Goal: Use online tool/utility: Utilize a website feature to perform a specific function

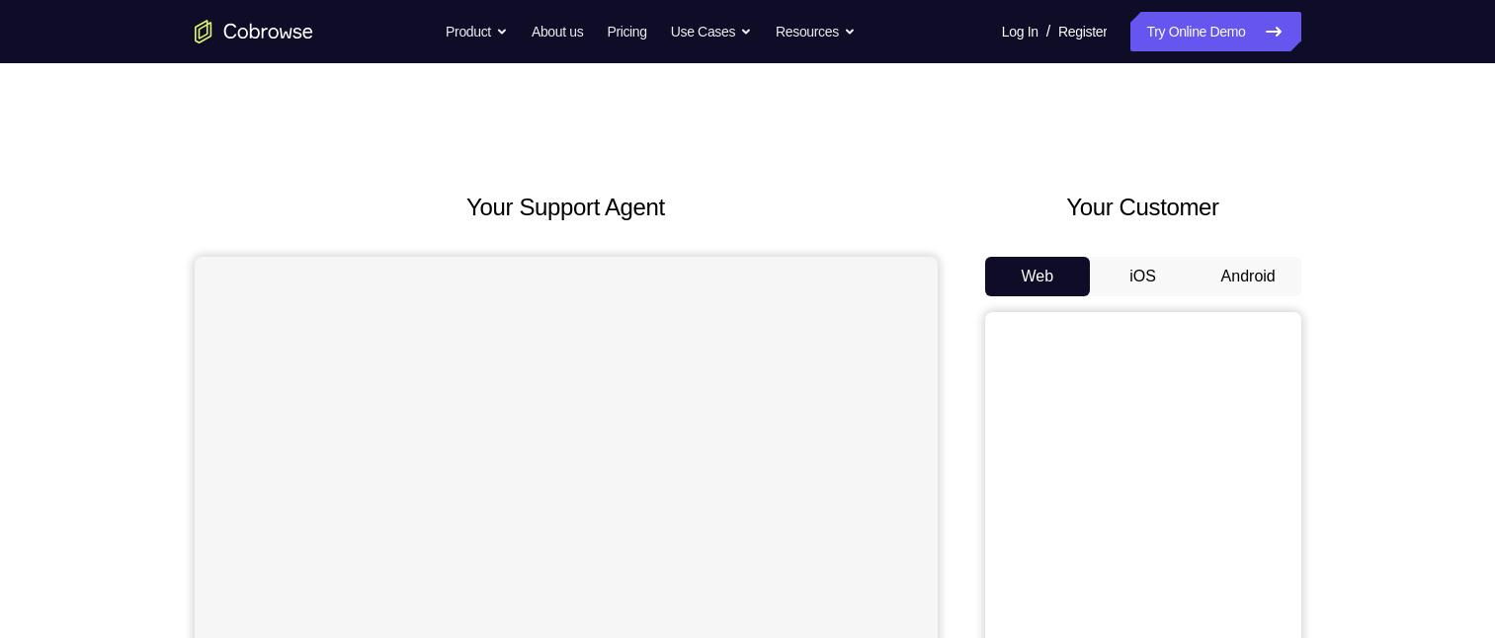
click at [1242, 282] on button "Android" at bounding box center [1249, 277] width 106 height 40
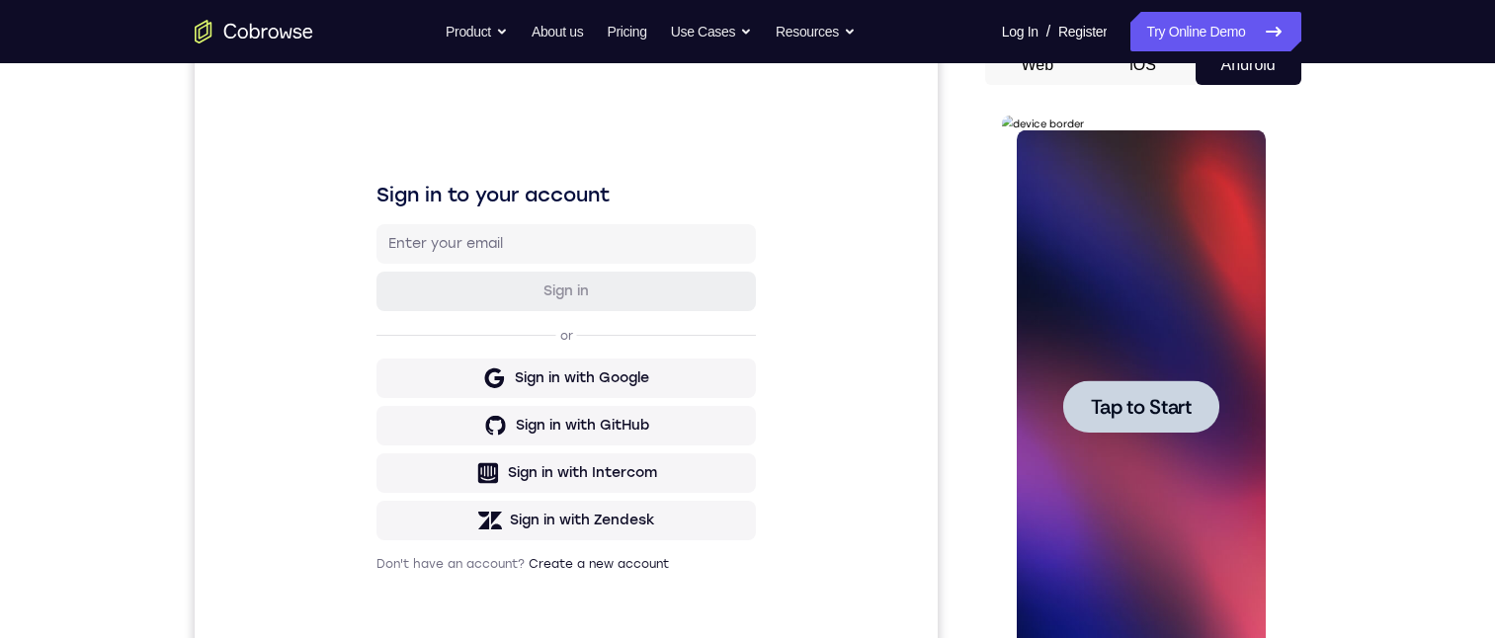
click at [1188, 408] on span "Tap to Start" at bounding box center [1141, 407] width 101 height 20
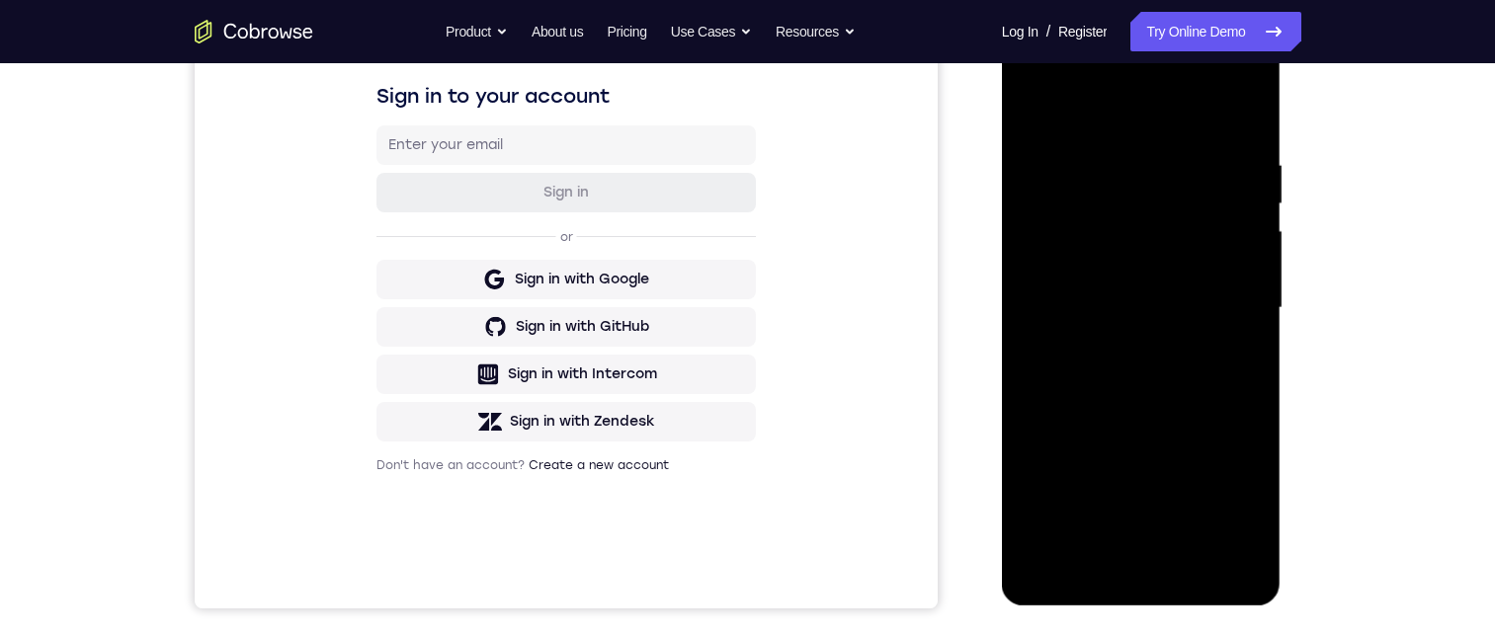
scroll to position [314, 0]
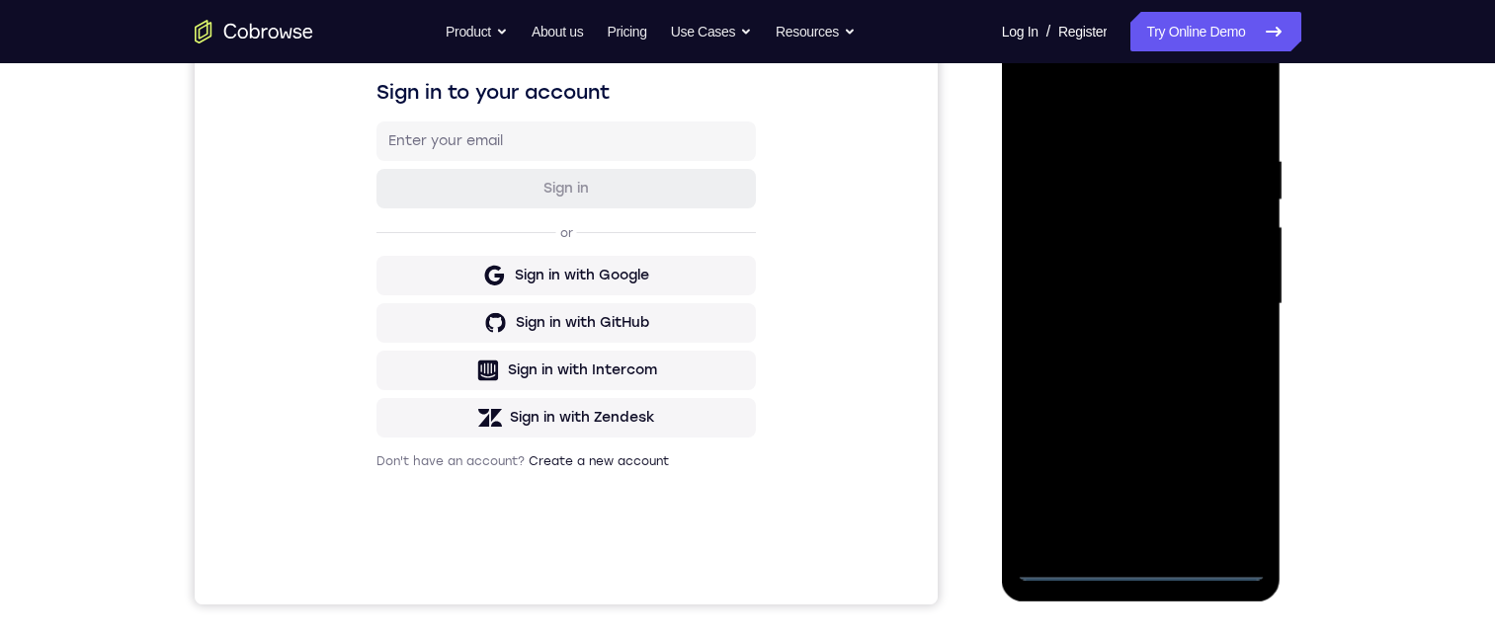
click at [1136, 565] on div at bounding box center [1141, 304] width 249 height 553
click at [1232, 487] on div at bounding box center [1141, 304] width 249 height 553
click at [1132, 100] on div at bounding box center [1141, 304] width 249 height 553
click at [1231, 296] on div at bounding box center [1141, 304] width 249 height 553
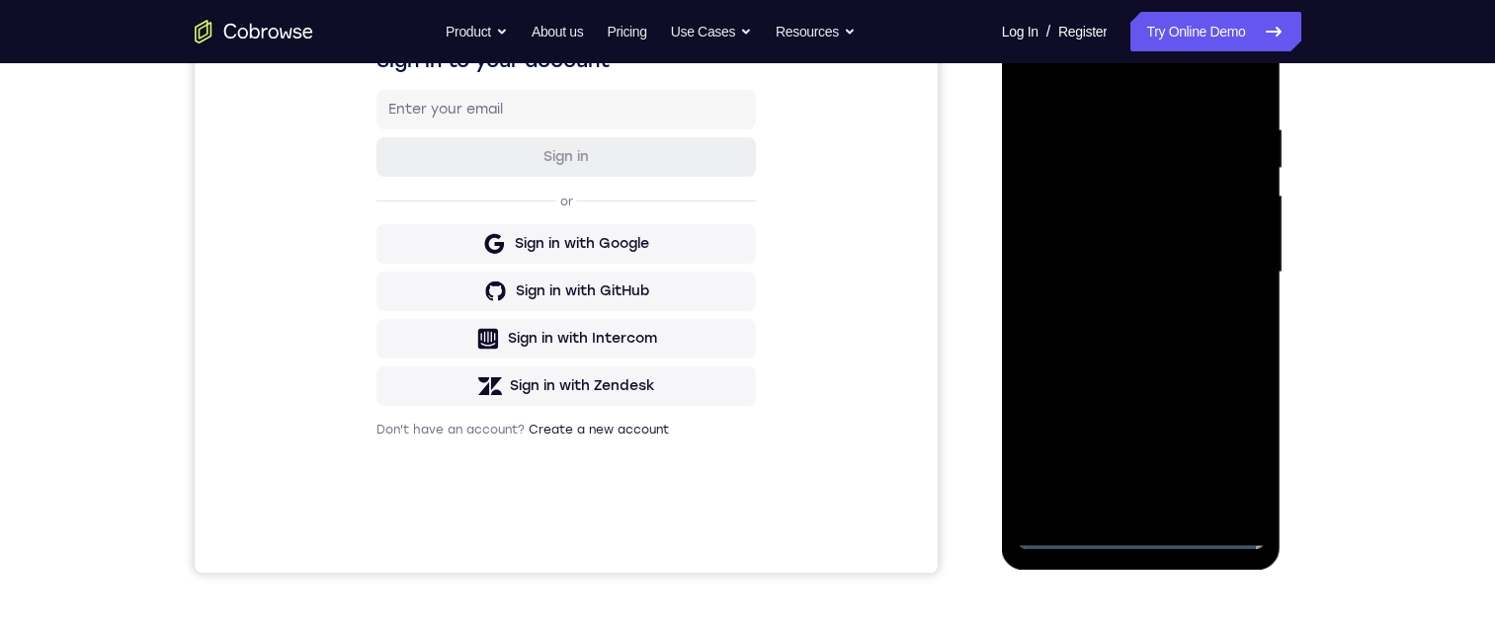
scroll to position [377, 0]
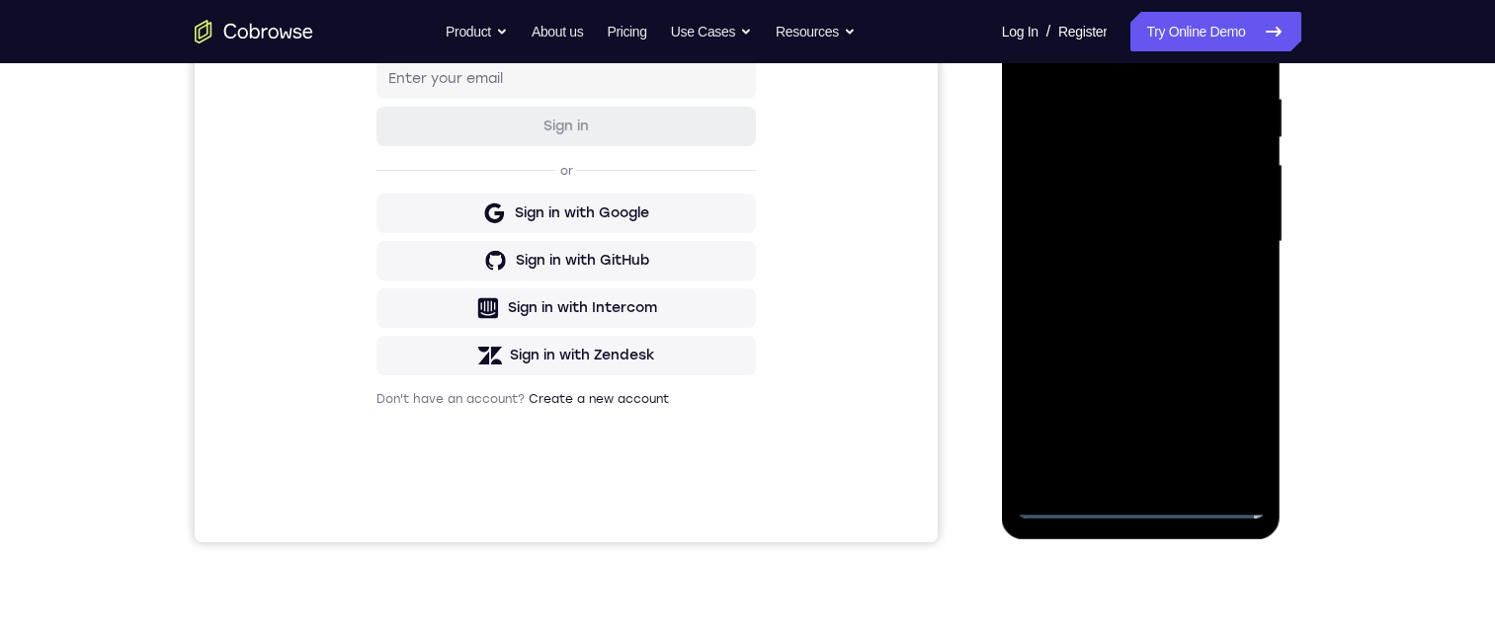
click at [1158, 477] on div at bounding box center [1141, 241] width 249 height 553
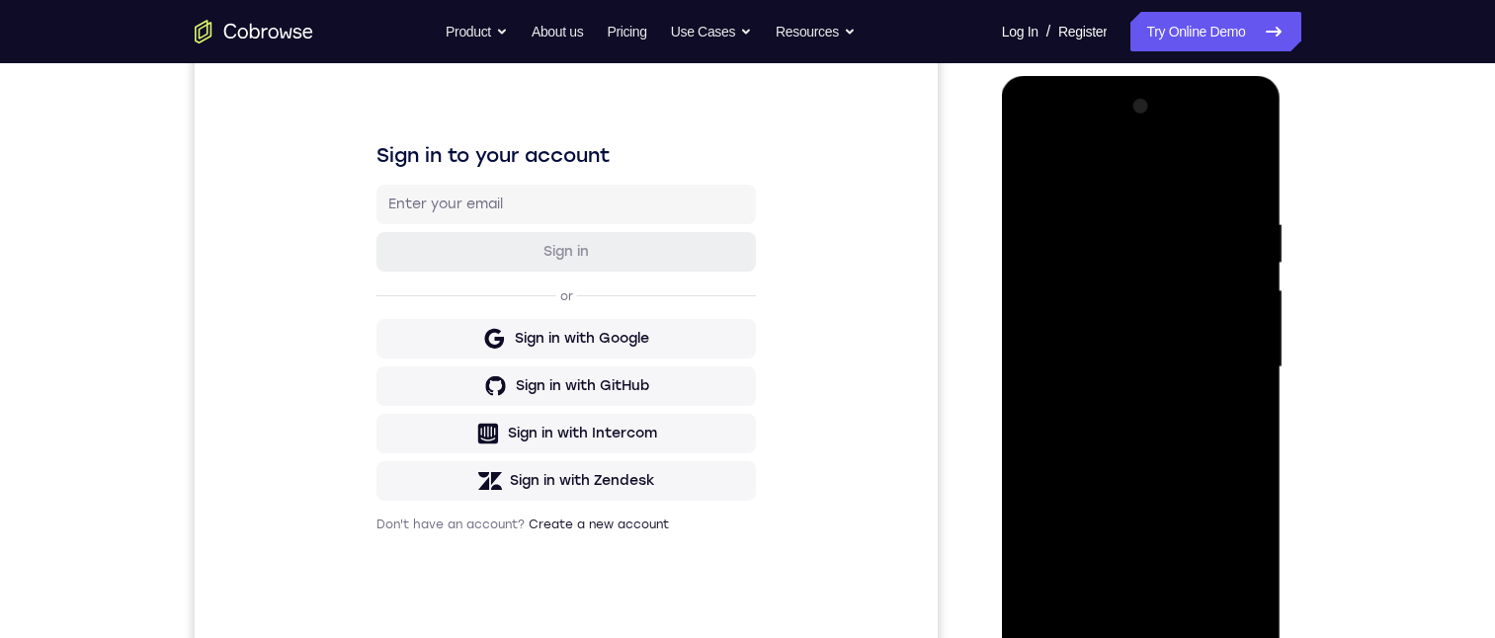
click at [1205, 355] on div at bounding box center [1141, 367] width 249 height 553
click at [1187, 324] on div at bounding box center [1141, 367] width 249 height 553
drag, startPoint x: 1175, startPoint y: 370, endPoint x: 1113, endPoint y: 433, distance: 88.8
click at [1113, 433] on div at bounding box center [1141, 367] width 249 height 553
drag, startPoint x: 1204, startPoint y: 515, endPoint x: 1144, endPoint y: 510, distance: 59.5
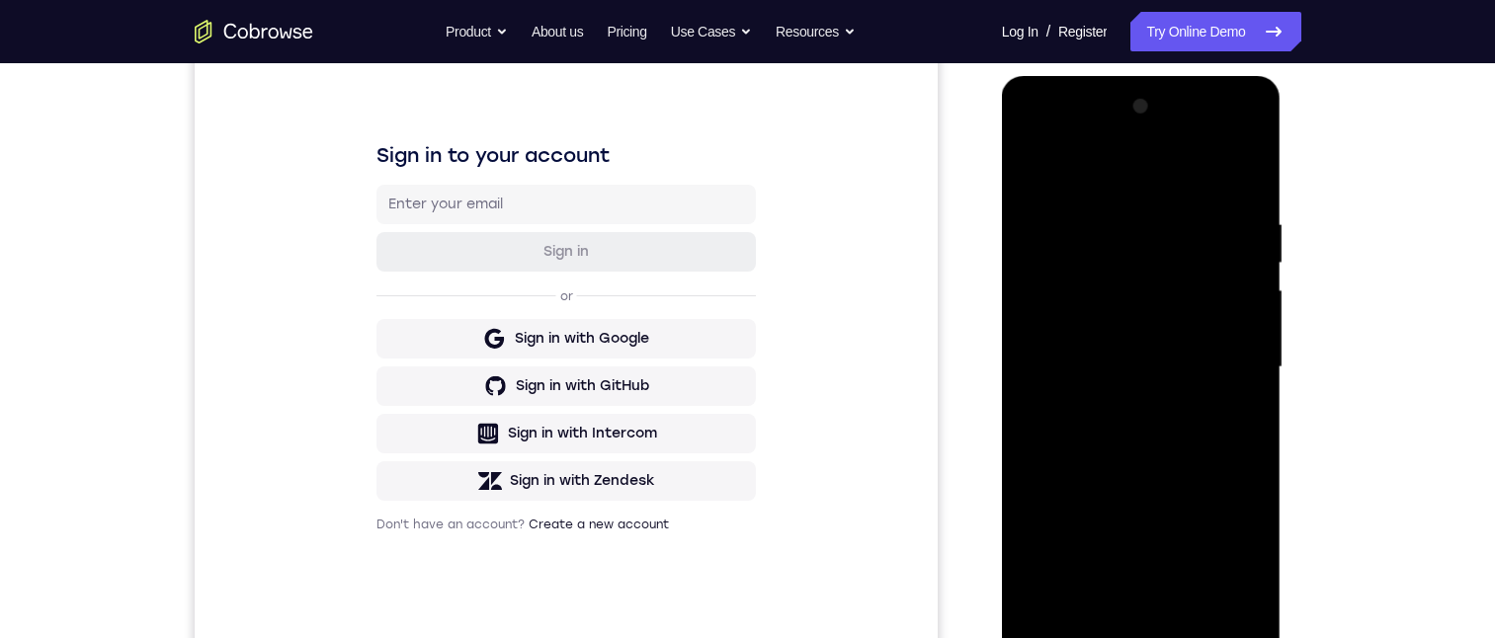
click at [1134, 513] on div at bounding box center [1141, 367] width 249 height 553
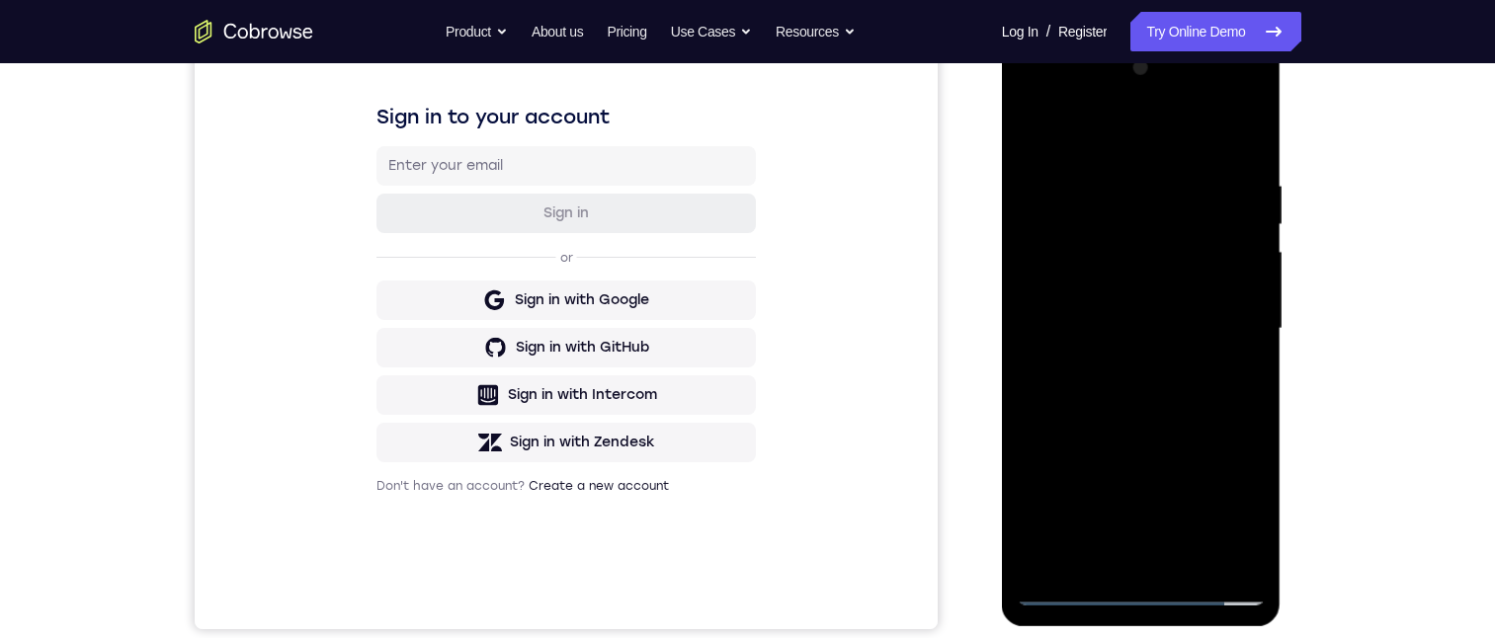
drag, startPoint x: 1219, startPoint y: 420, endPoint x: 1174, endPoint y: 425, distance: 44.7
click at [1173, 425] on div at bounding box center [1141, 328] width 249 height 553
click at [1252, 422] on div at bounding box center [1141, 328] width 249 height 553
click at [1153, 423] on div at bounding box center [1141, 328] width 249 height 553
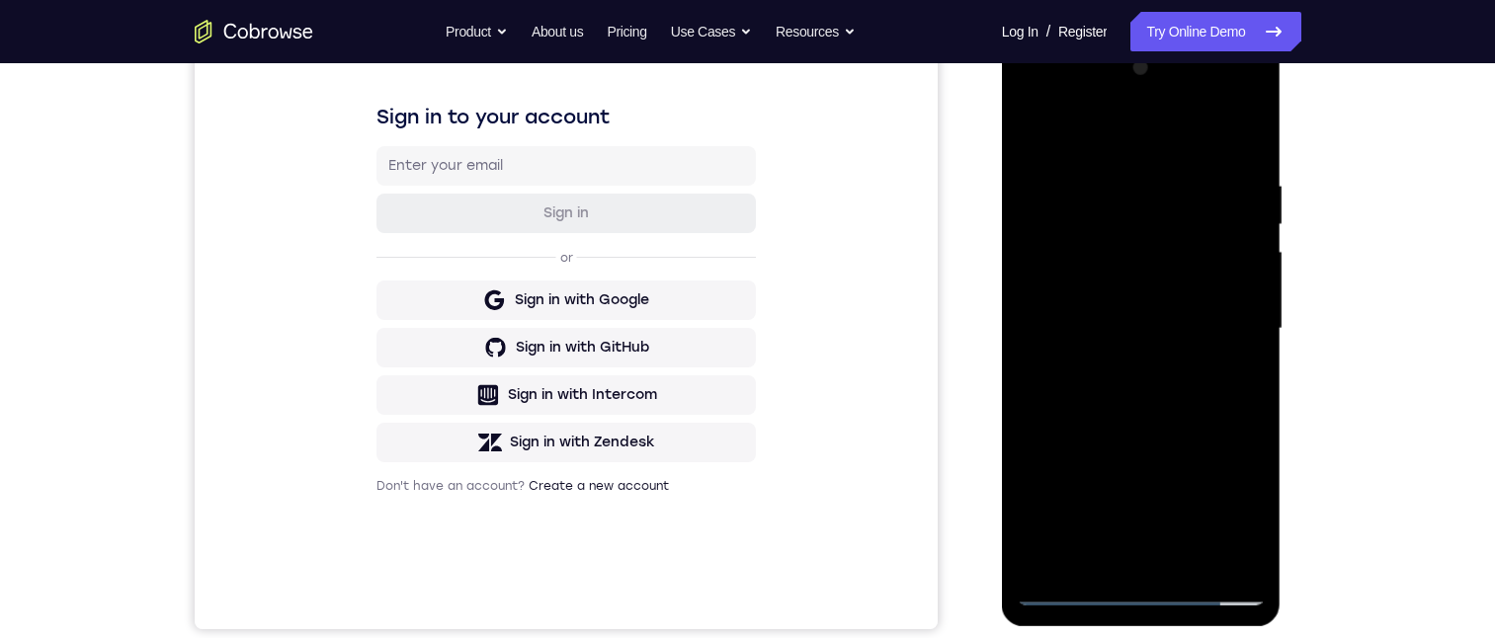
click at [1258, 419] on div at bounding box center [1141, 328] width 249 height 553
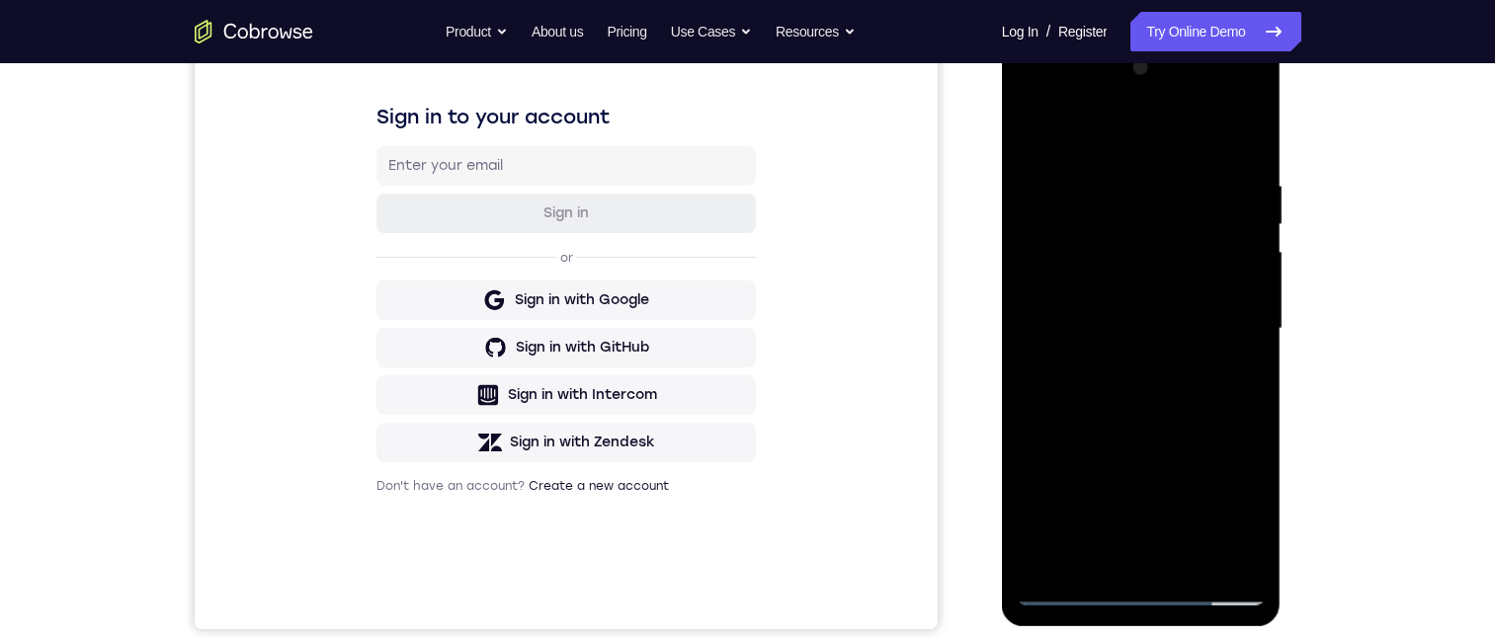
click at [1258, 419] on div at bounding box center [1141, 328] width 249 height 553
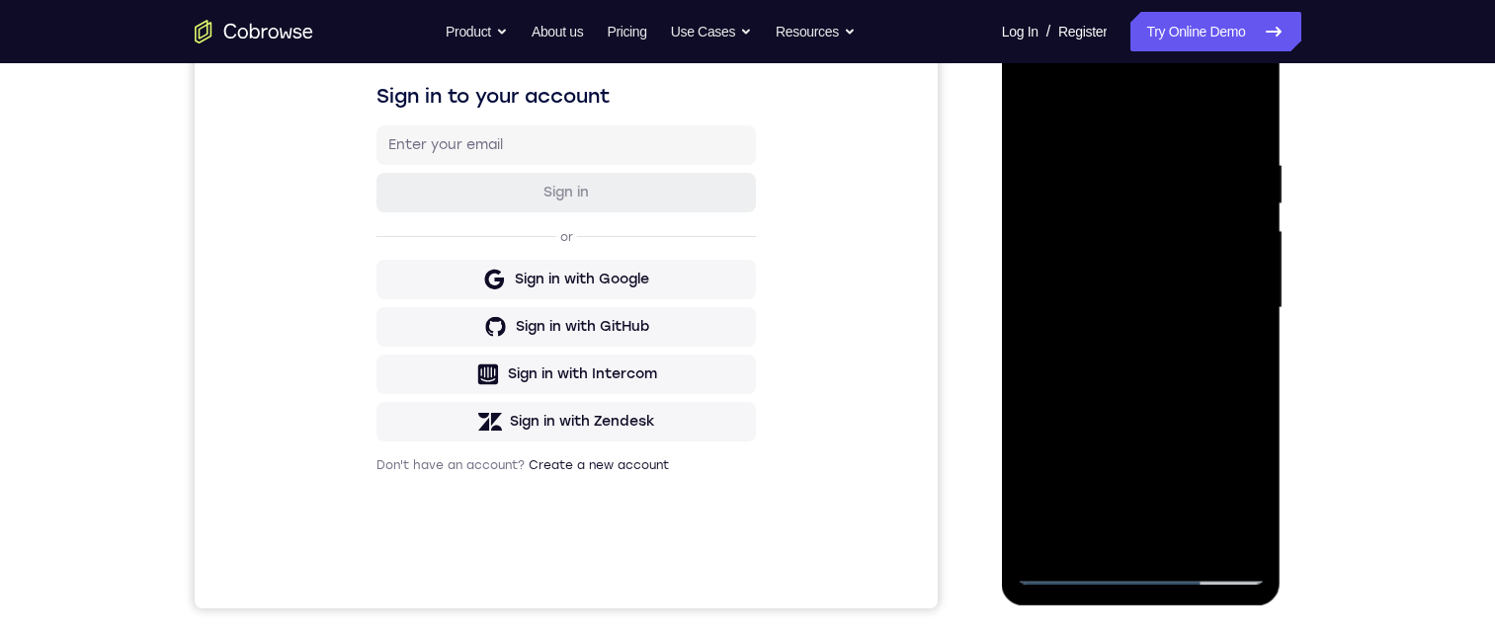
click at [1183, 545] on div at bounding box center [1141, 308] width 249 height 553
click at [1195, 409] on div at bounding box center [1141, 308] width 249 height 553
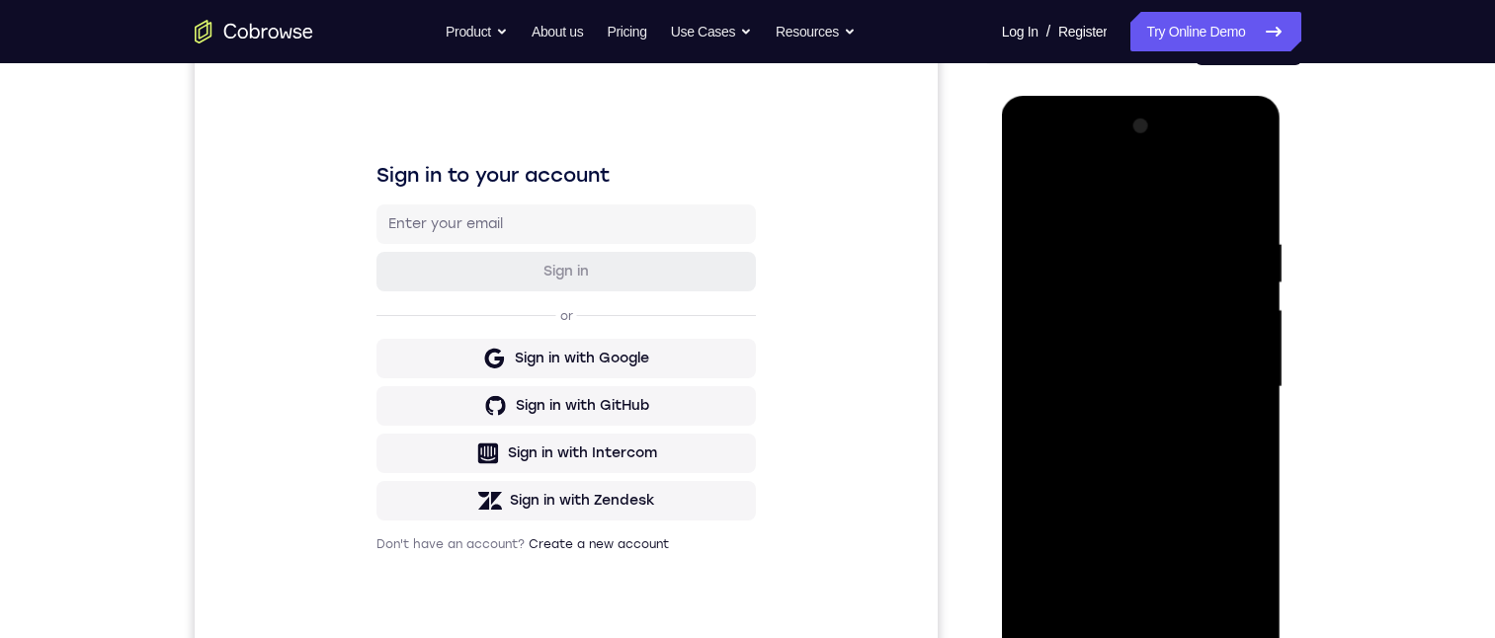
click at [1167, 329] on div at bounding box center [1141, 387] width 249 height 553
drag, startPoint x: 1207, startPoint y: 302, endPoint x: 1203, endPoint y: 383, distance: 81.1
click at [1203, 382] on div at bounding box center [1141, 387] width 249 height 553
drag, startPoint x: 1234, startPoint y: 465, endPoint x: 1213, endPoint y: 379, distance: 89.6
click at [1213, 378] on div at bounding box center [1141, 387] width 249 height 553
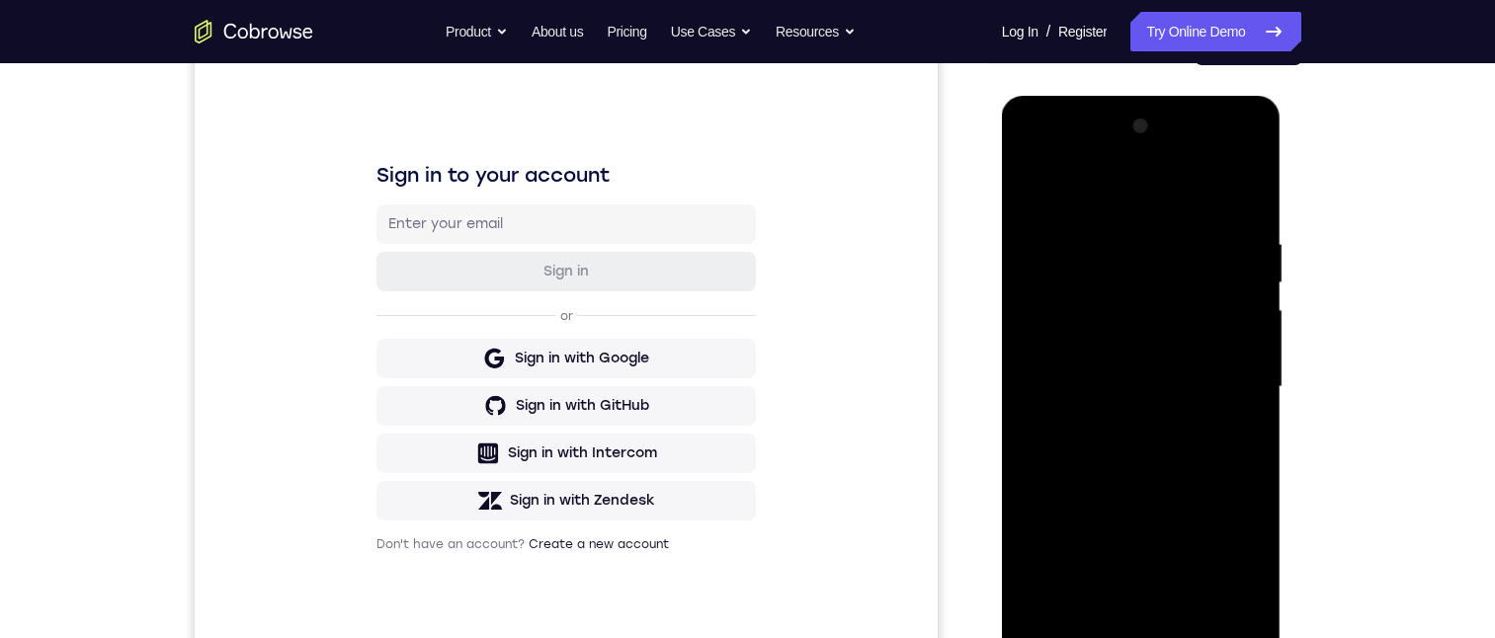
scroll to position [287, 0]
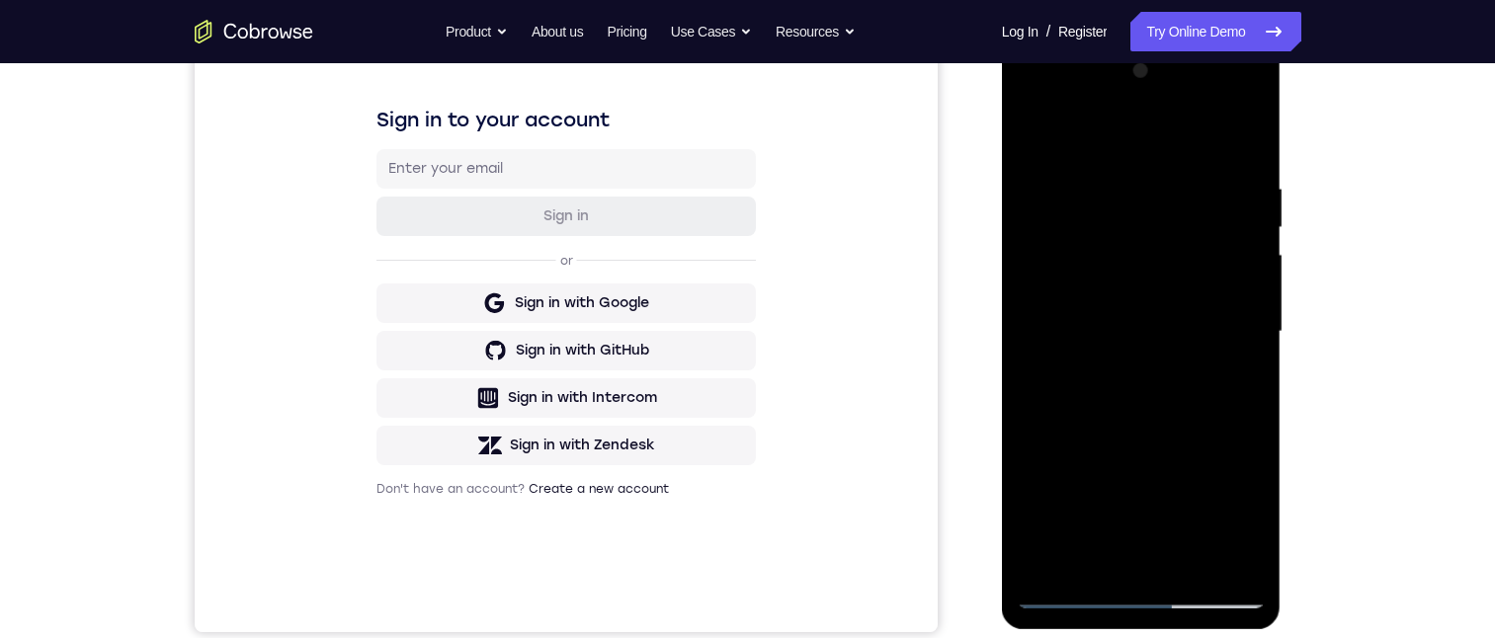
click at [1136, 454] on div at bounding box center [1141, 331] width 249 height 553
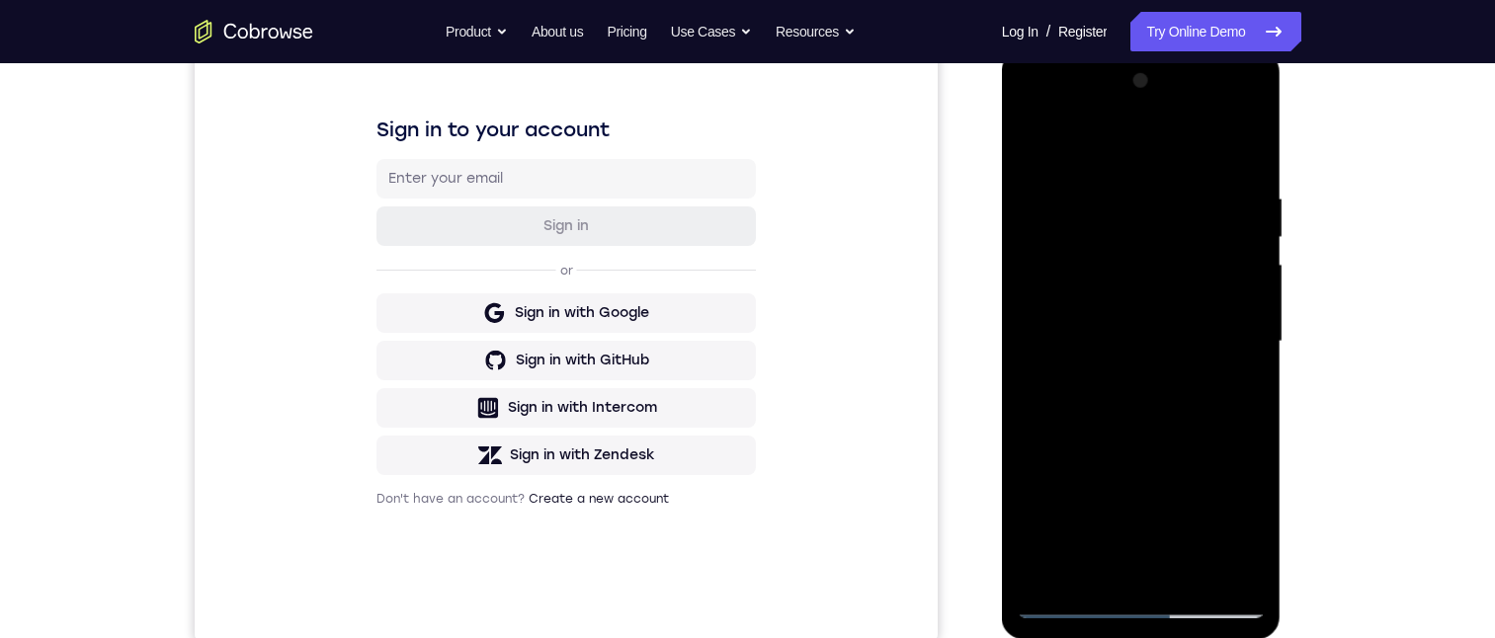
scroll to position [249, 0]
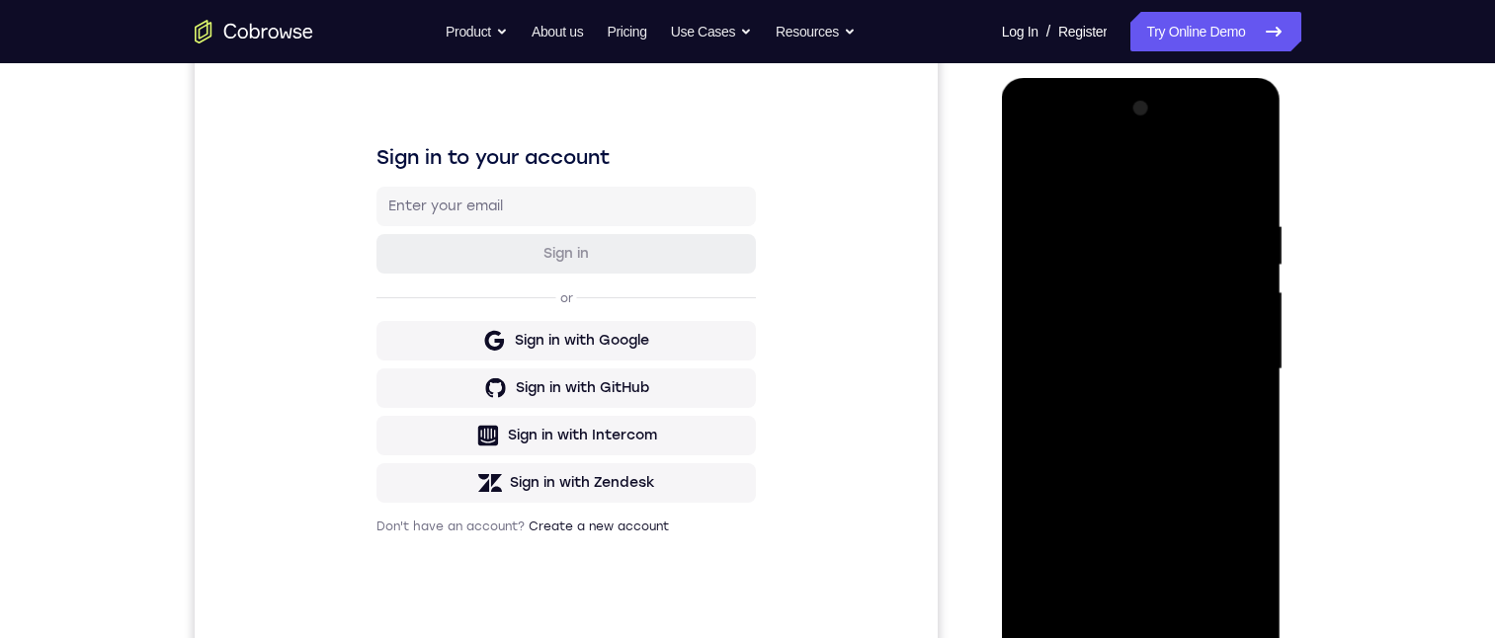
click at [1170, 365] on div at bounding box center [1141, 369] width 249 height 553
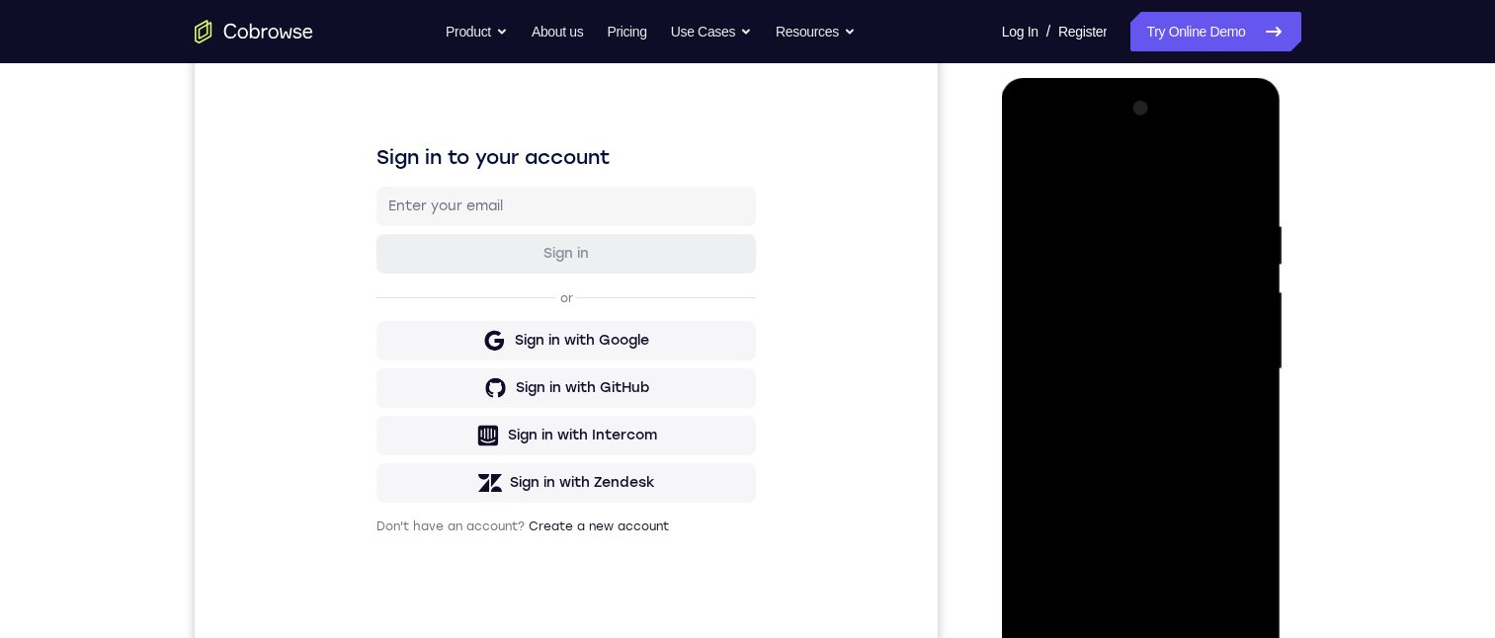
click at [1170, 365] on div at bounding box center [1141, 369] width 249 height 553
click at [1142, 405] on div at bounding box center [1141, 369] width 249 height 553
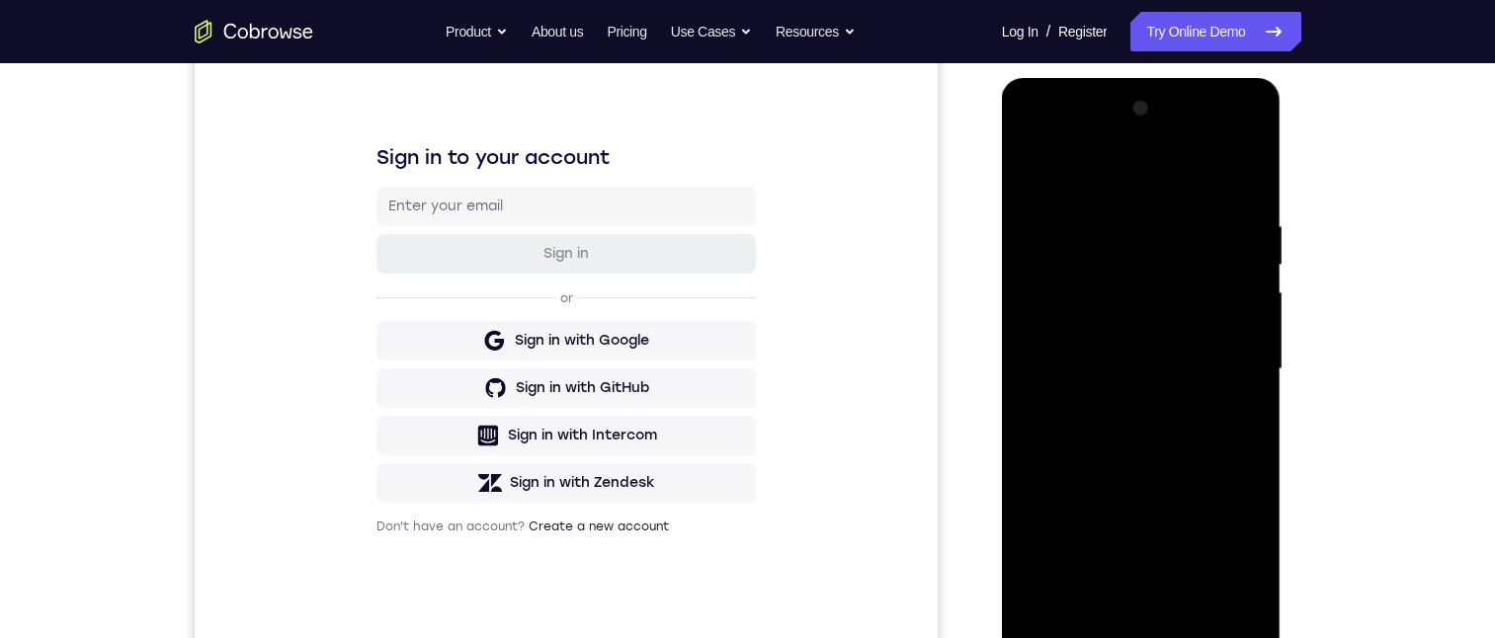
click at [1142, 405] on div at bounding box center [1141, 369] width 249 height 553
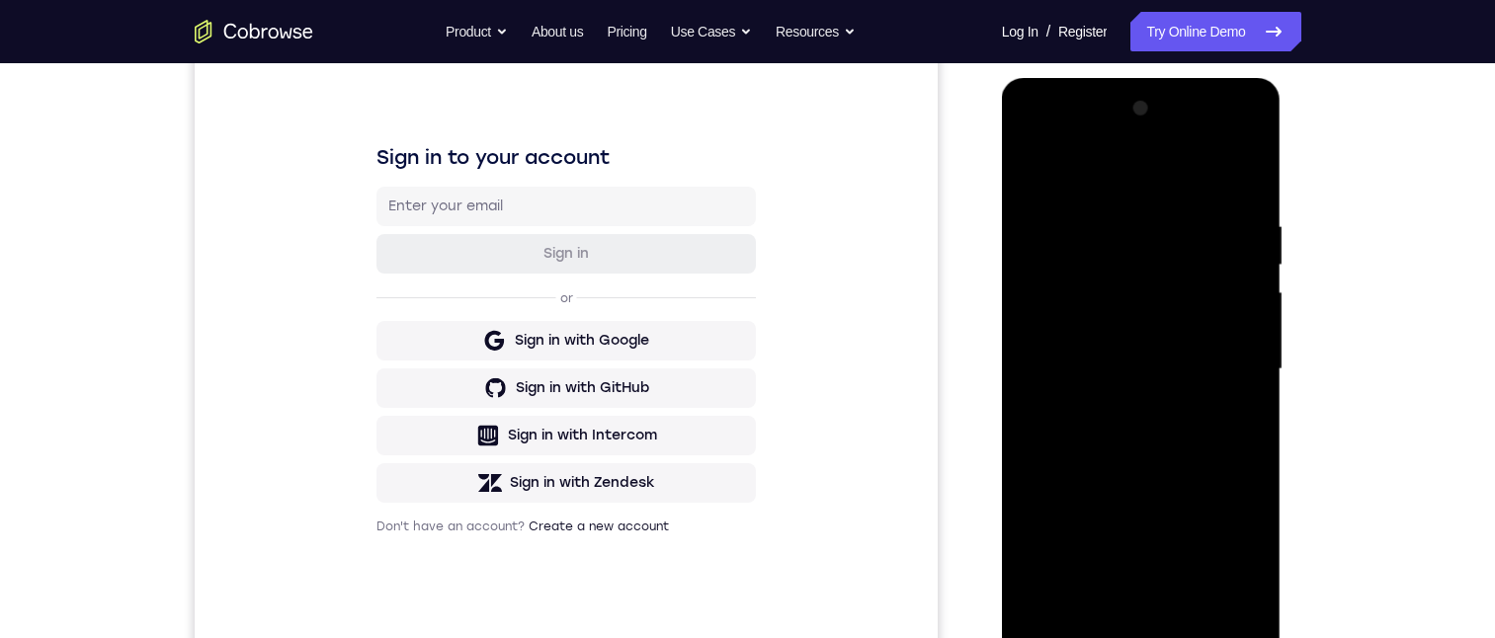
click at [1142, 405] on div at bounding box center [1141, 369] width 249 height 553
click at [1034, 166] on div at bounding box center [1141, 369] width 249 height 553
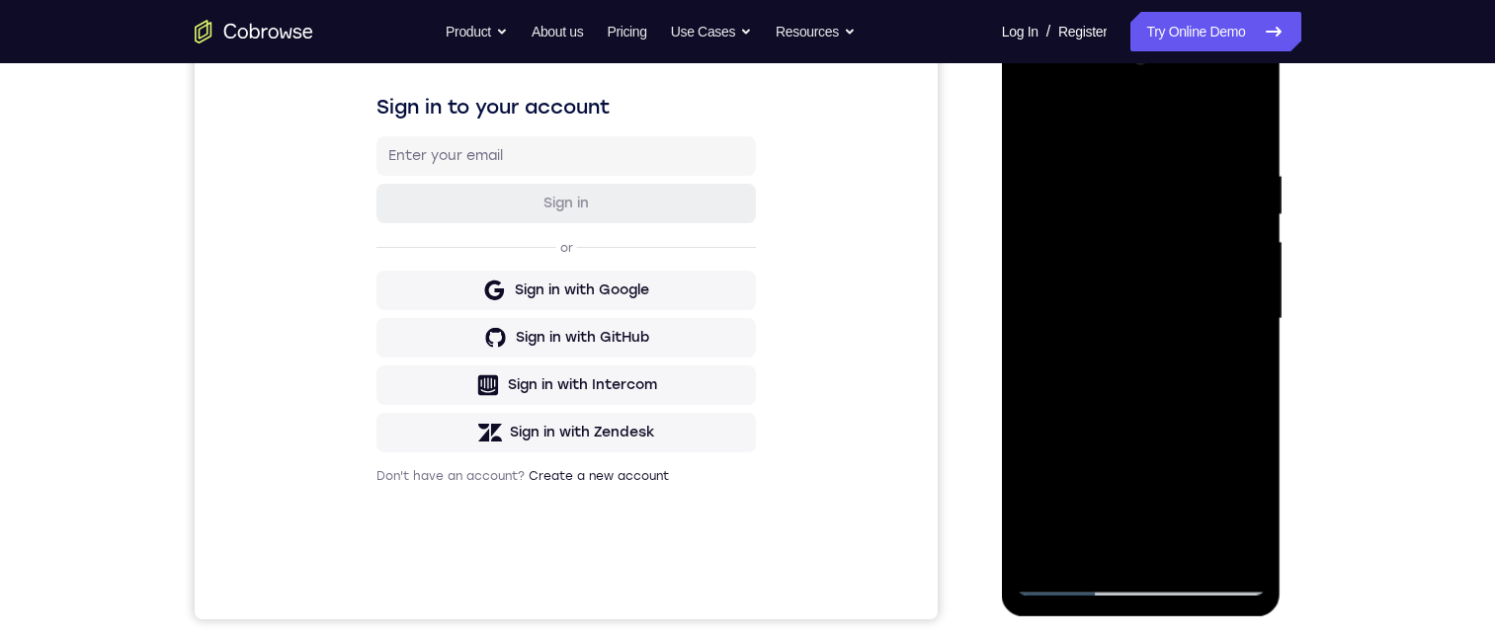
scroll to position [304, 0]
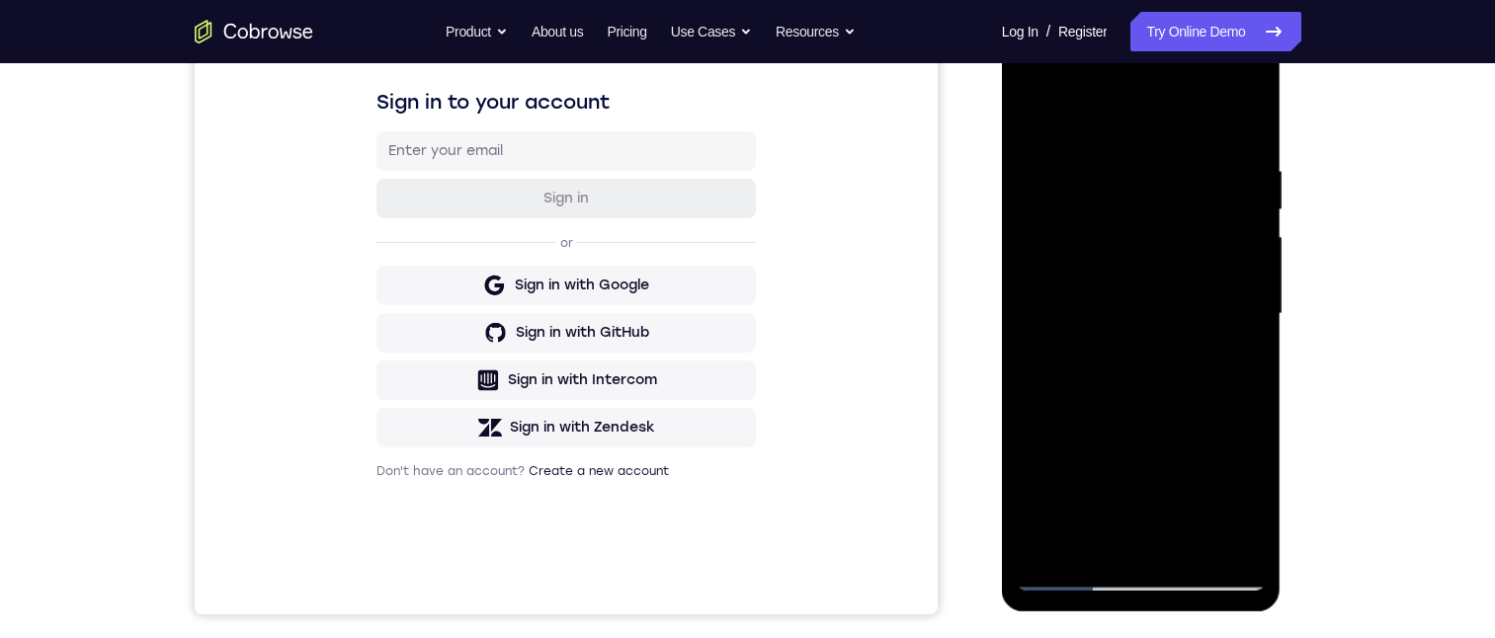
click at [1185, 549] on div at bounding box center [1141, 314] width 249 height 553
click at [1178, 253] on div at bounding box center [1141, 314] width 249 height 553
click at [1196, 425] on div at bounding box center [1141, 314] width 249 height 553
click at [1192, 402] on div at bounding box center [1141, 314] width 249 height 553
click at [1088, 542] on div at bounding box center [1141, 314] width 249 height 553
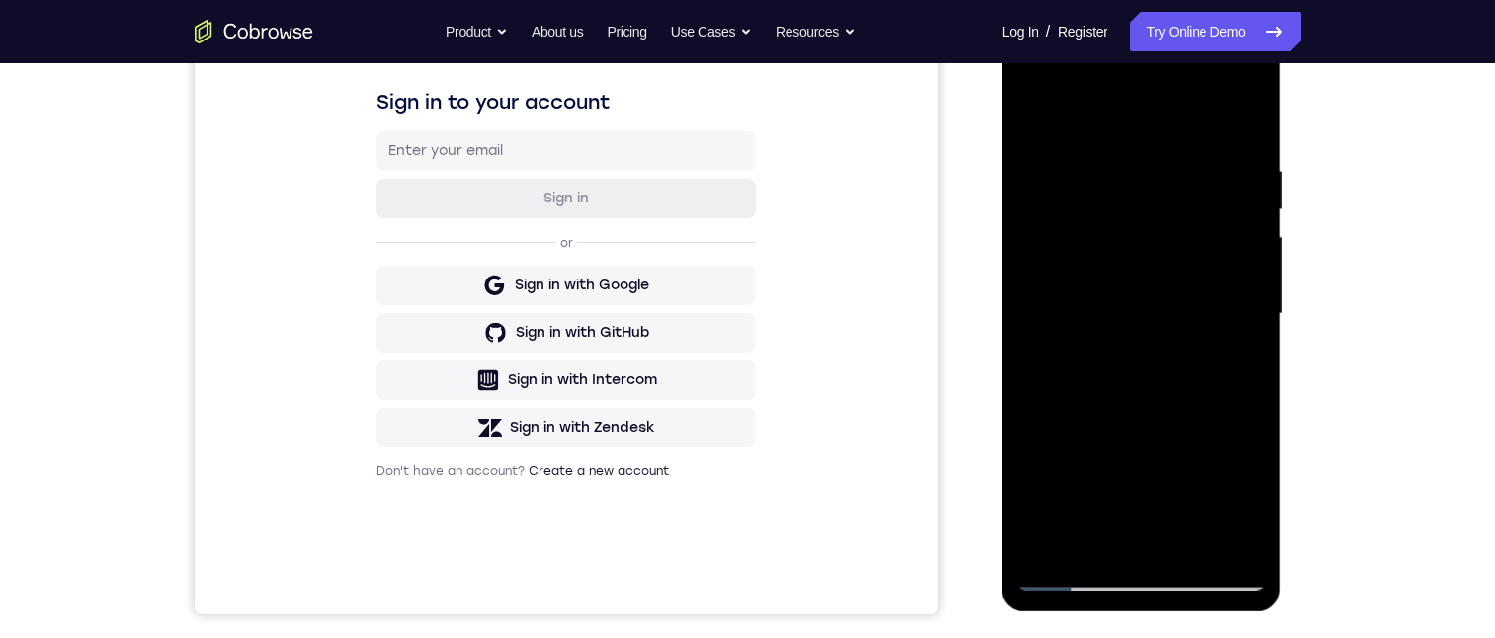
click at [1201, 422] on div at bounding box center [1141, 314] width 249 height 553
click at [1236, 346] on div at bounding box center [1141, 314] width 249 height 553
click at [1036, 111] on div at bounding box center [1141, 314] width 249 height 553
drag, startPoint x: 1193, startPoint y: 483, endPoint x: 1189, endPoint y: 369, distance: 114.7
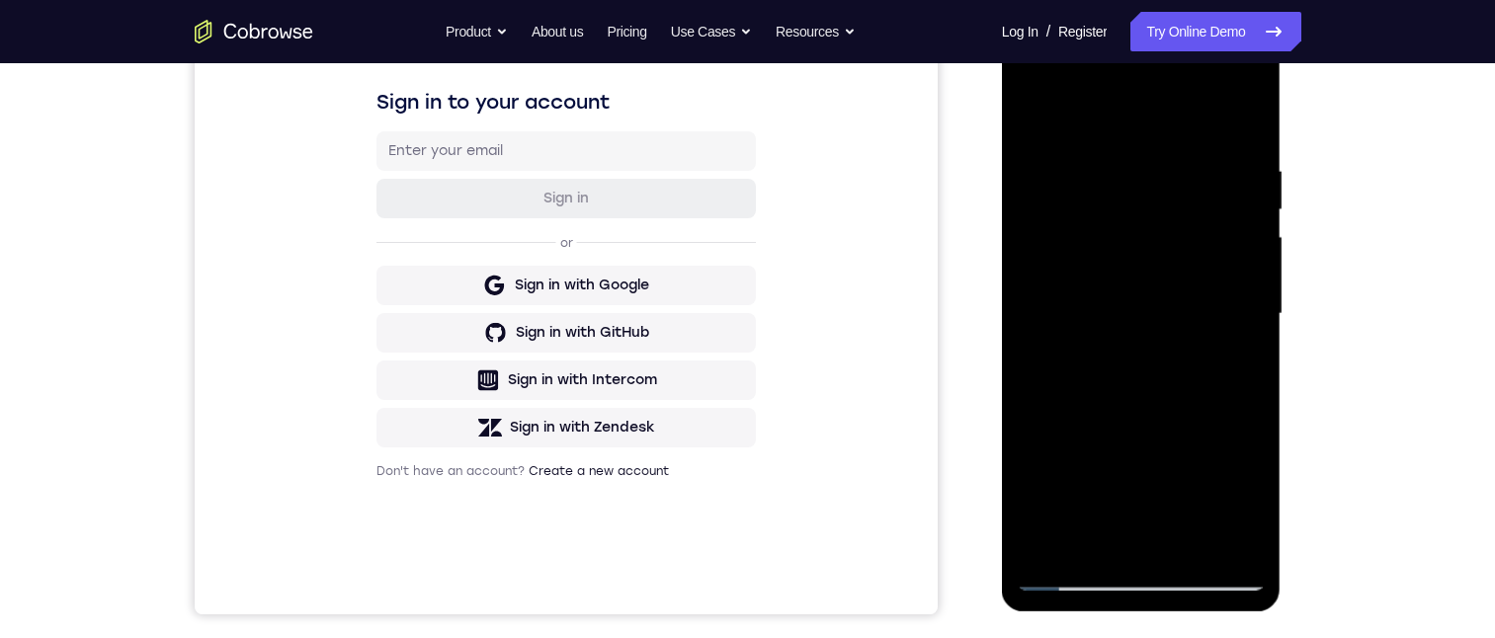
click at [1189, 366] on div at bounding box center [1141, 314] width 249 height 553
click at [1169, 453] on div at bounding box center [1141, 314] width 249 height 553
click at [1122, 510] on div at bounding box center [1141, 314] width 249 height 553
drag, startPoint x: 1137, startPoint y: 496, endPoint x: 1141, endPoint y: 439, distance: 57.5
click at [1141, 439] on div at bounding box center [1141, 314] width 249 height 553
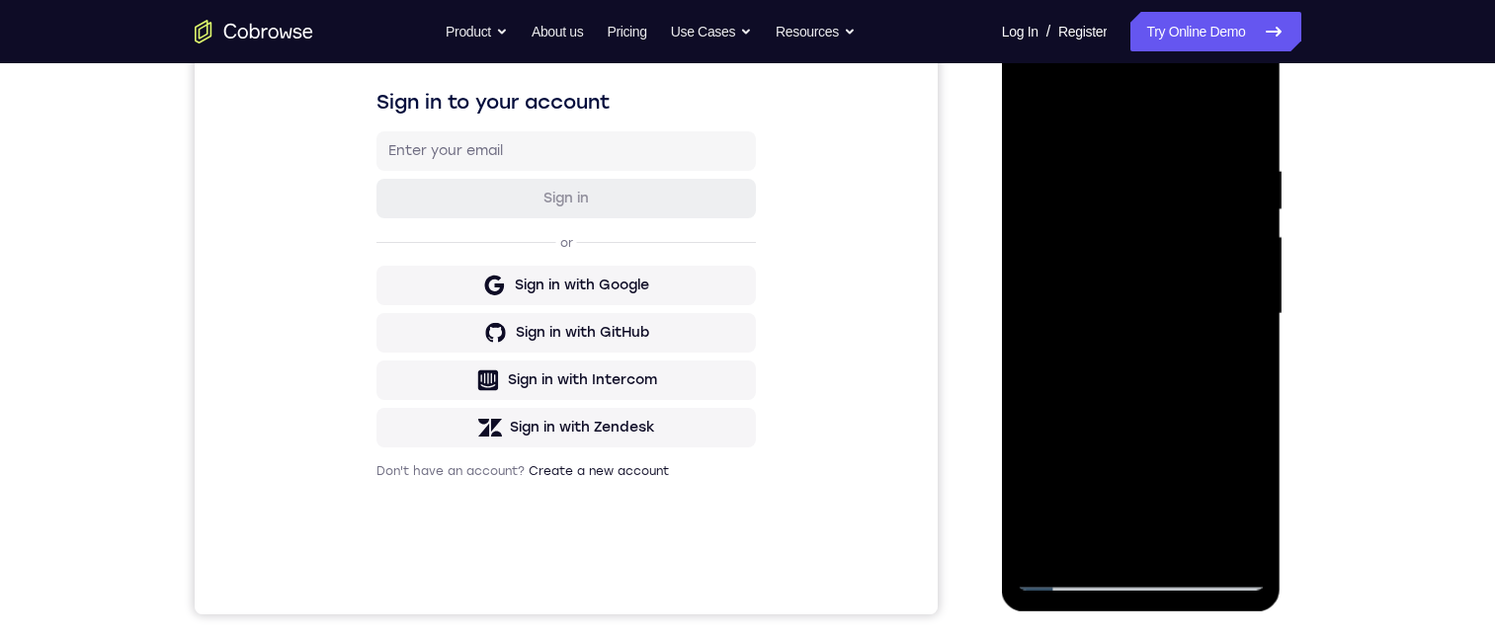
click at [1138, 448] on div at bounding box center [1141, 314] width 249 height 553
click at [1090, 535] on div at bounding box center [1141, 314] width 249 height 553
click at [1028, 421] on div at bounding box center [1141, 314] width 249 height 553
click at [1239, 348] on div at bounding box center [1141, 314] width 249 height 553
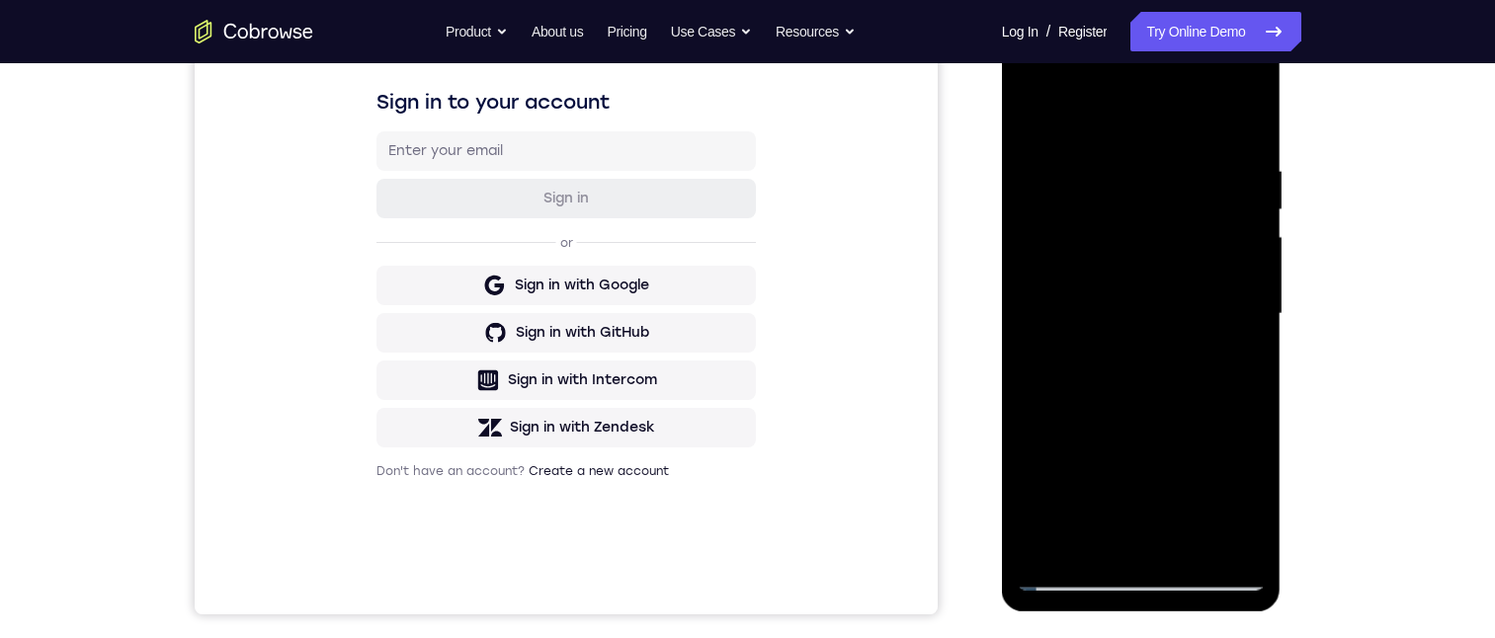
click at [1035, 119] on div at bounding box center [1141, 314] width 249 height 553
drag, startPoint x: 1208, startPoint y: 456, endPoint x: 1200, endPoint y: 334, distance: 121.8
click at [1200, 332] on div at bounding box center [1141, 314] width 249 height 553
drag, startPoint x: 1161, startPoint y: 521, endPoint x: 1160, endPoint y: 291, distance: 230.3
click at [1160, 291] on div at bounding box center [1141, 314] width 249 height 553
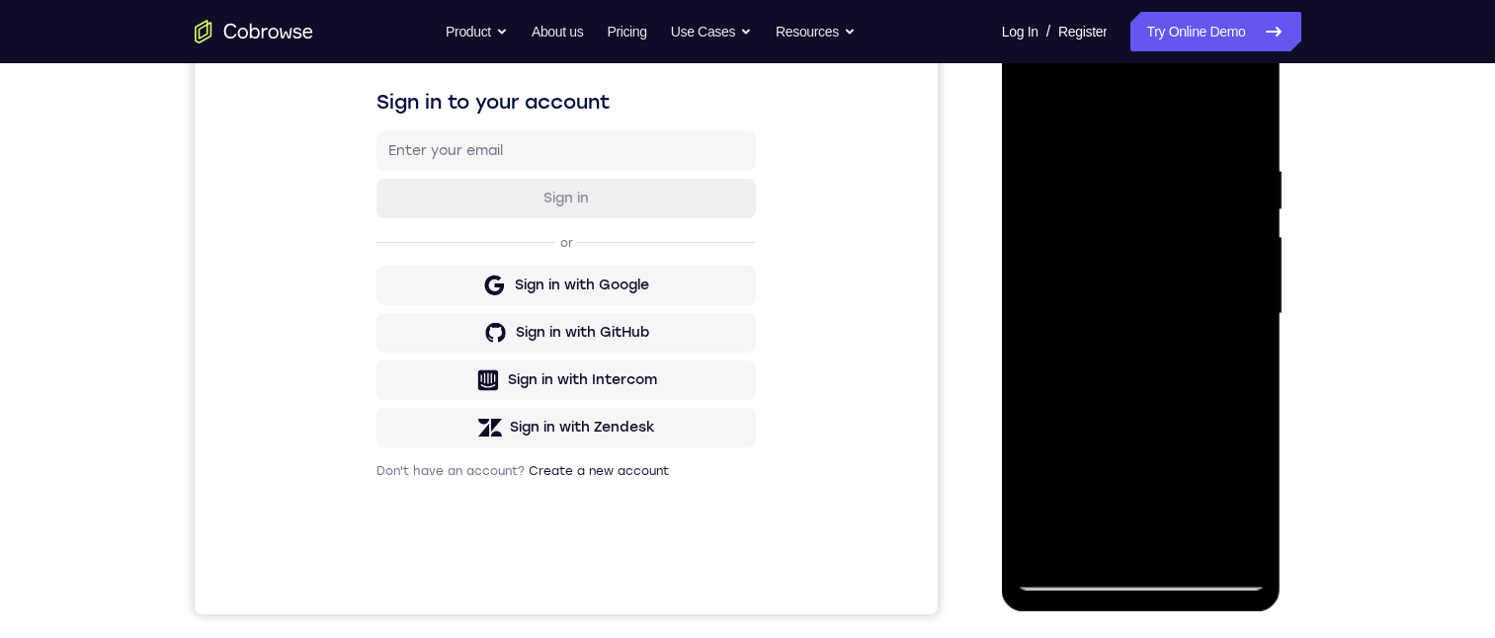
click at [1094, 454] on div at bounding box center [1141, 314] width 249 height 553
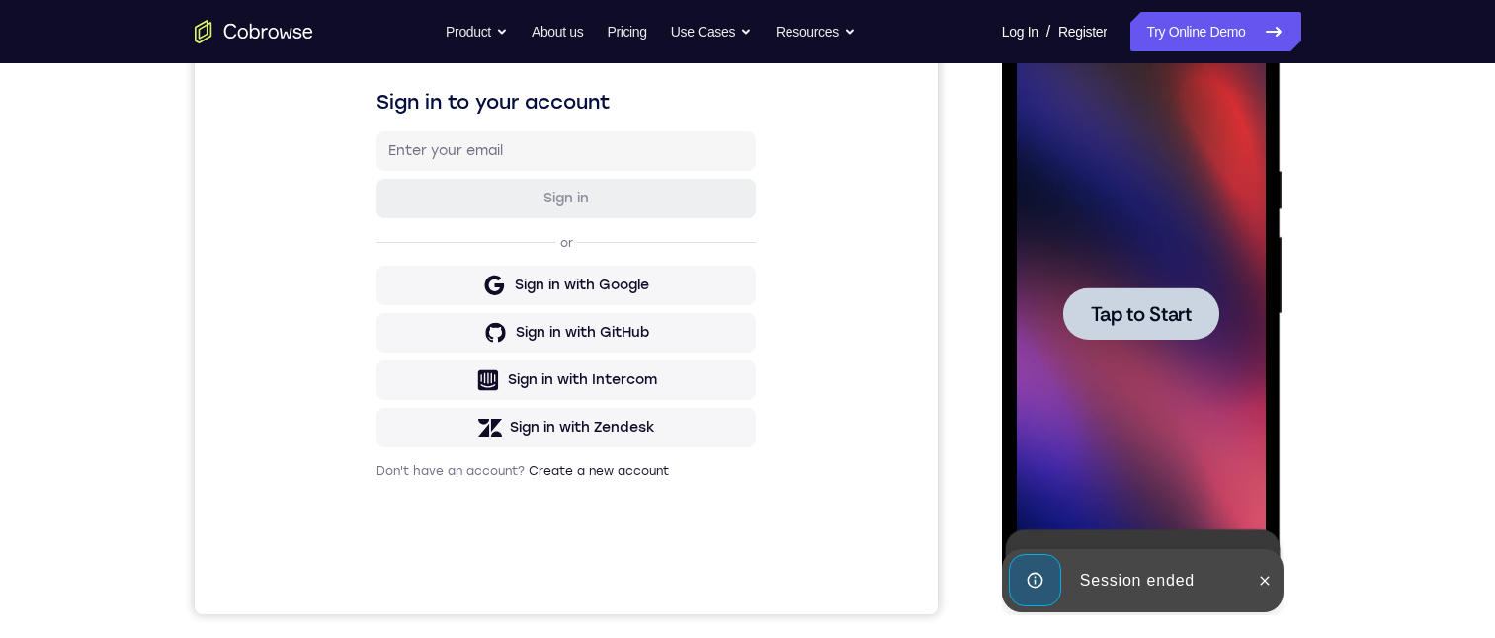
click at [1185, 314] on span "Tap to Start" at bounding box center [1141, 314] width 101 height 20
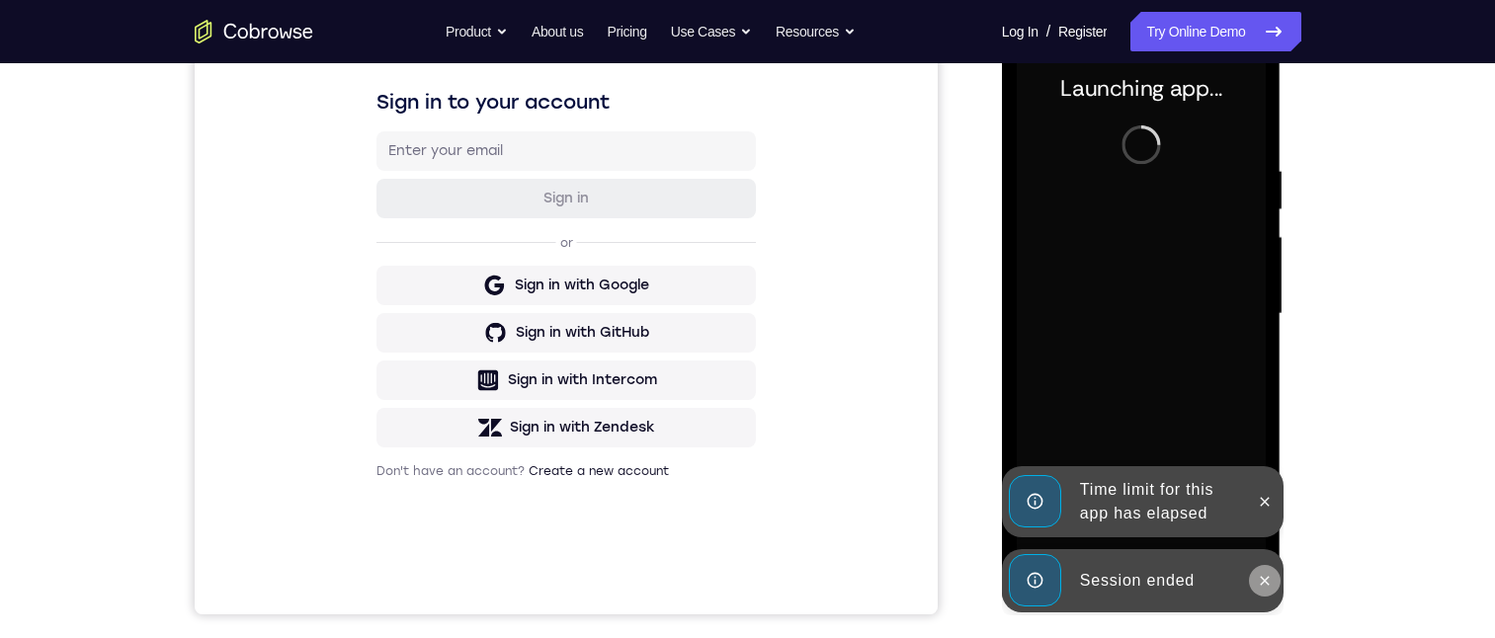
click at [1260, 571] on button at bounding box center [1265, 581] width 32 height 32
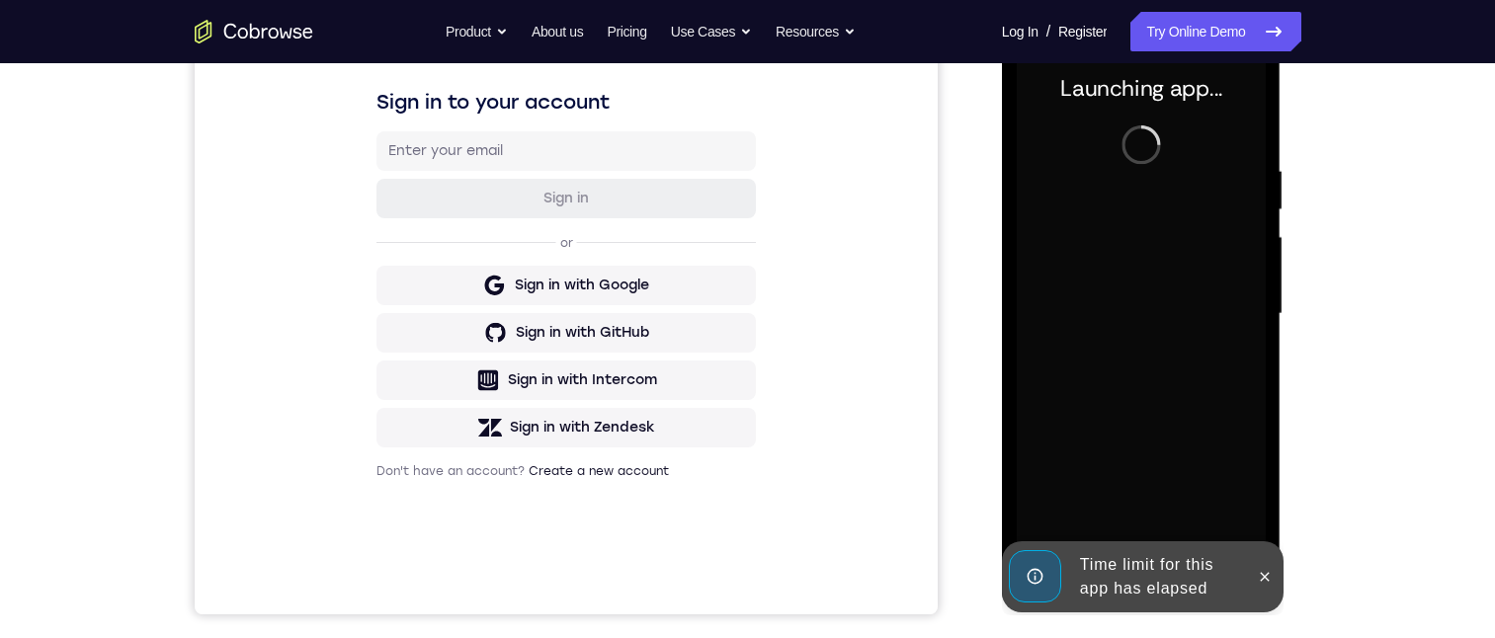
click at [1260, 571] on icon at bounding box center [1265, 577] width 16 height 16
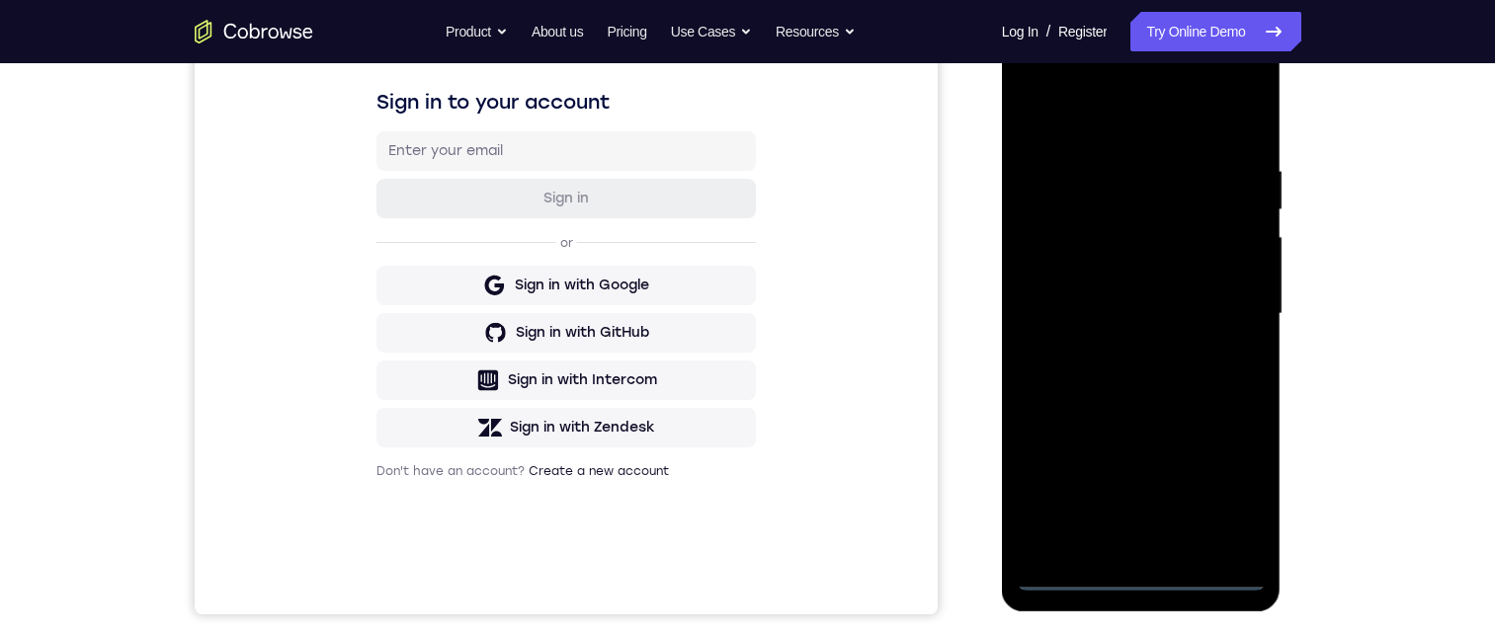
click at [1143, 573] on div at bounding box center [1141, 314] width 249 height 553
click at [1219, 498] on div at bounding box center [1141, 314] width 249 height 553
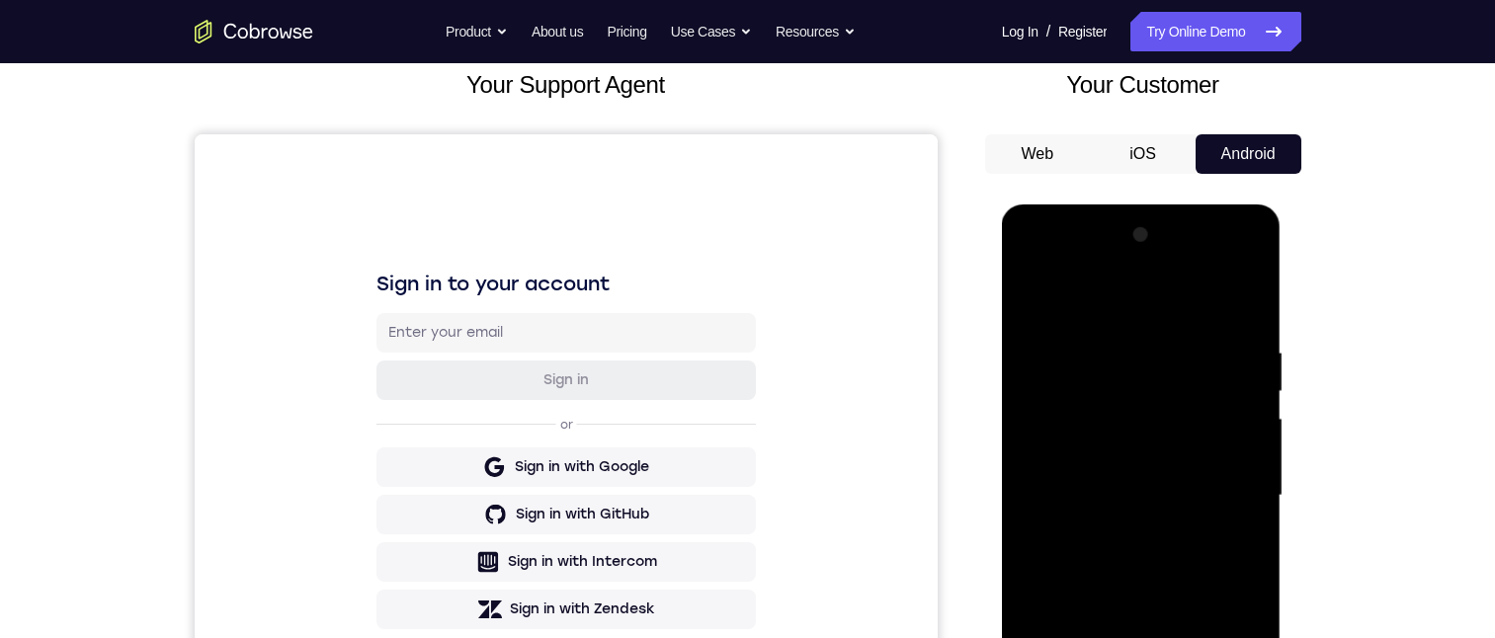
click at [1194, 307] on div at bounding box center [1141, 495] width 249 height 553
click at [1222, 484] on div at bounding box center [1141, 495] width 249 height 553
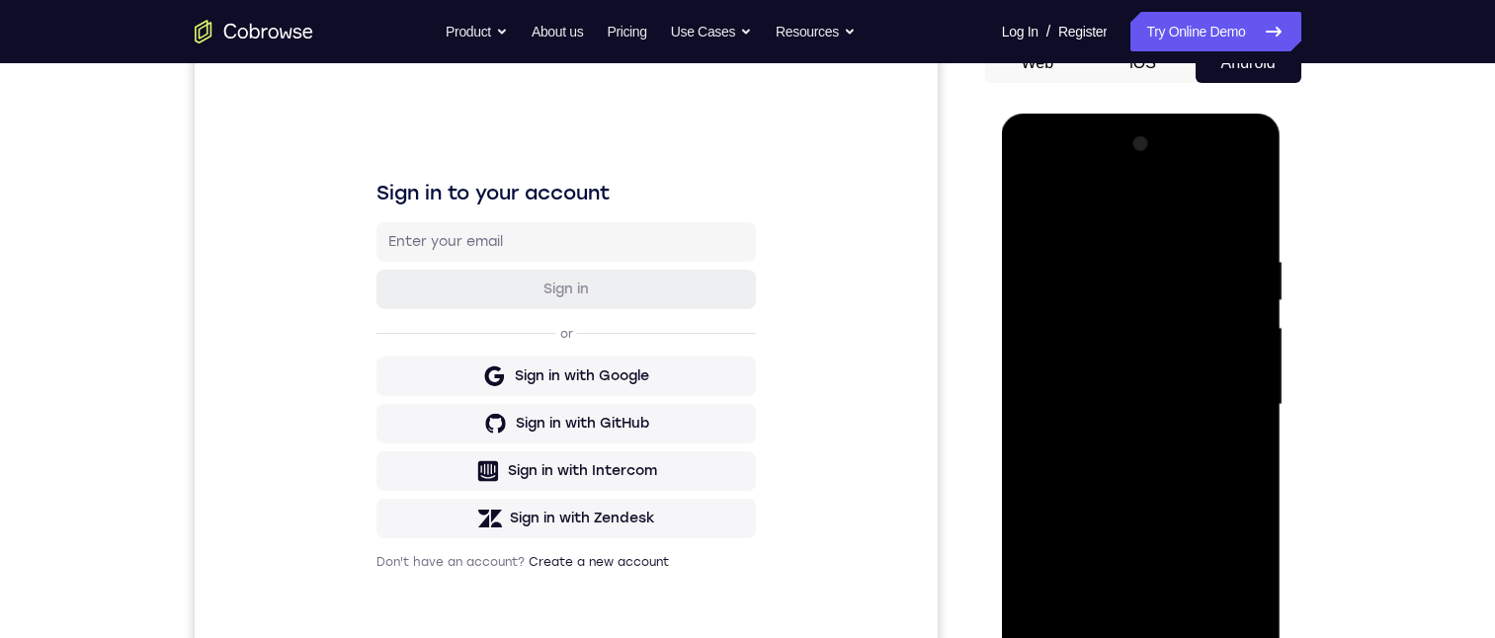
click at [1116, 438] on div at bounding box center [1141, 404] width 249 height 553
click at [1145, 382] on div at bounding box center [1141, 404] width 249 height 553
click at [1124, 364] on div at bounding box center [1141, 404] width 249 height 553
click at [1126, 399] on div at bounding box center [1141, 404] width 249 height 553
click at [1184, 465] on div at bounding box center [1141, 404] width 249 height 553
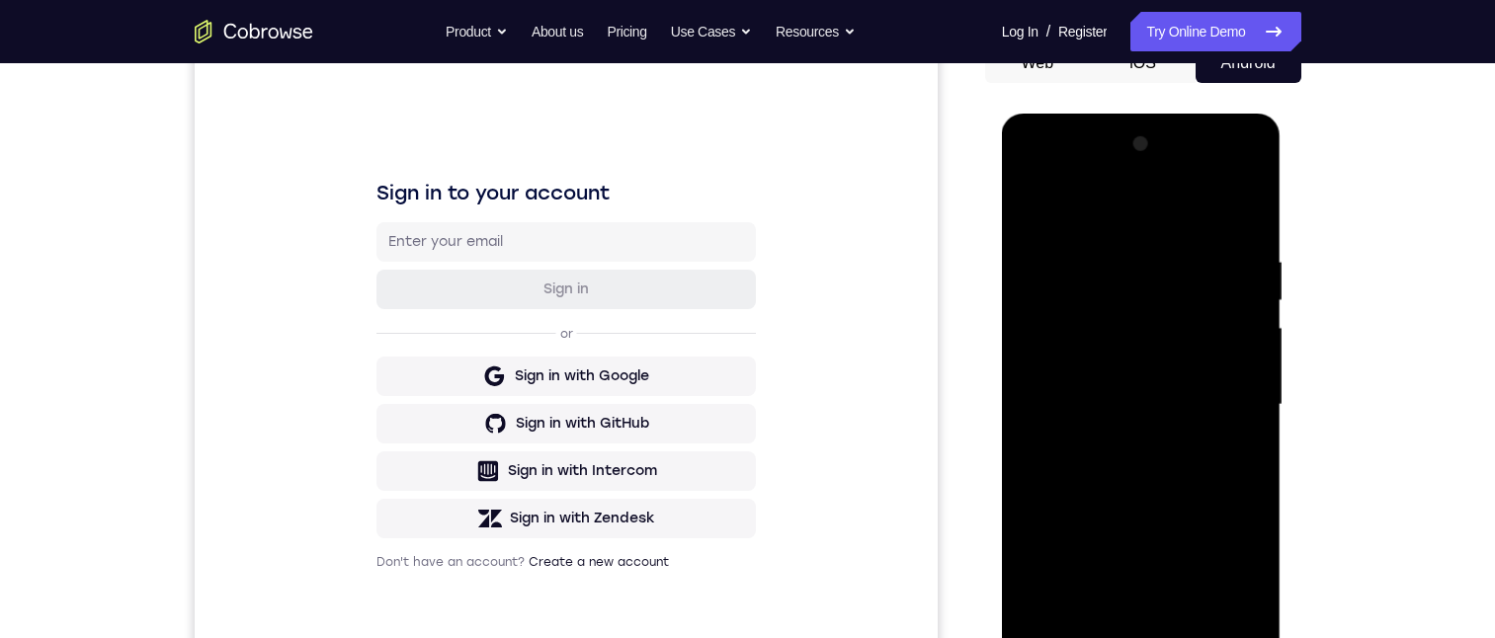
click at [1202, 493] on div at bounding box center [1141, 404] width 249 height 553
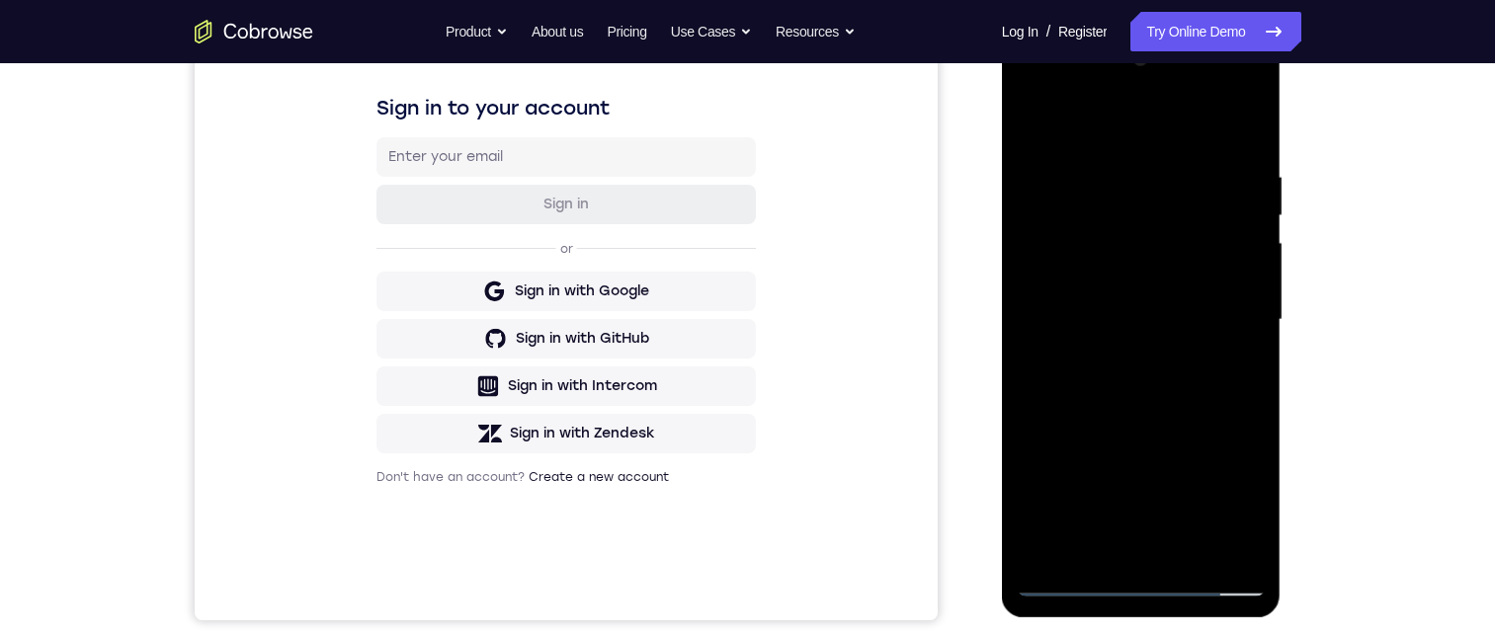
click at [1181, 553] on div at bounding box center [1141, 319] width 249 height 553
click at [1153, 423] on div at bounding box center [1141, 319] width 249 height 553
click at [1185, 264] on div at bounding box center [1141, 319] width 249 height 553
click at [1132, 516] on div at bounding box center [1141, 319] width 249 height 553
click at [1142, 505] on div at bounding box center [1141, 319] width 249 height 553
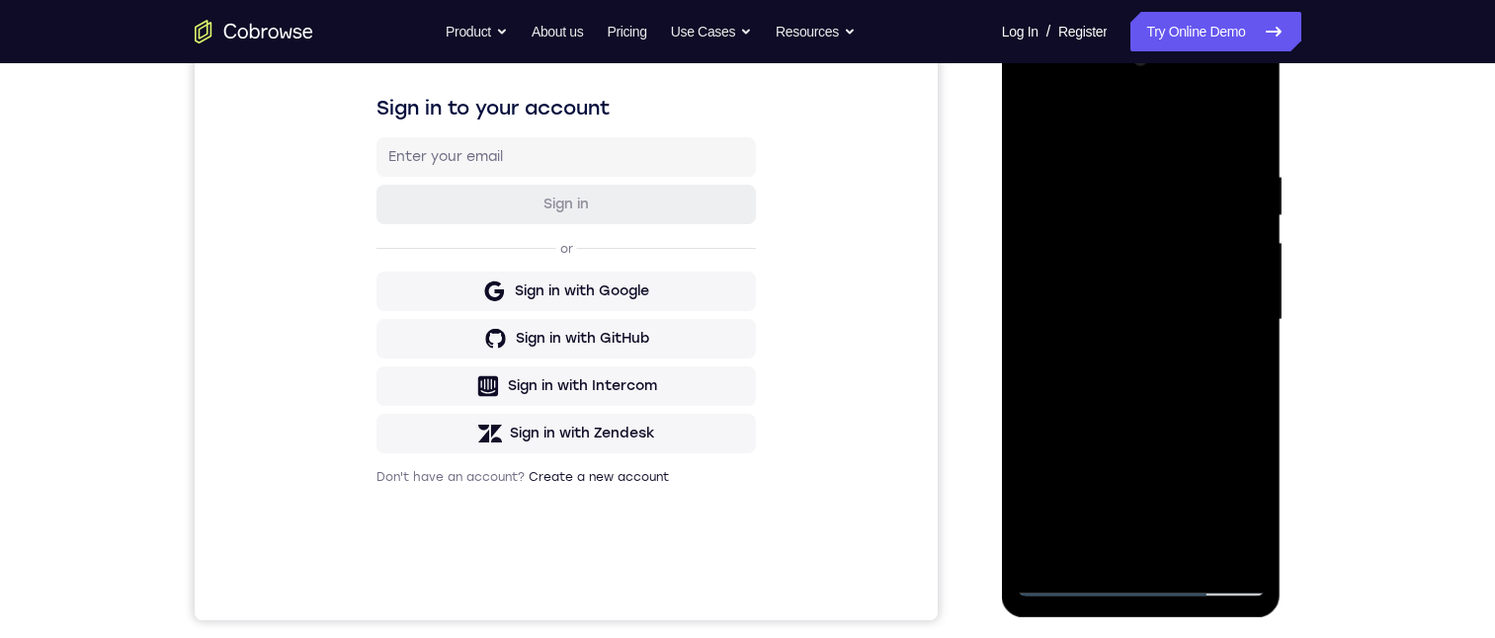
click at [1179, 444] on div at bounding box center [1141, 319] width 249 height 553
click at [1088, 543] on div at bounding box center [1141, 319] width 249 height 553
click at [1191, 431] on div at bounding box center [1141, 319] width 249 height 553
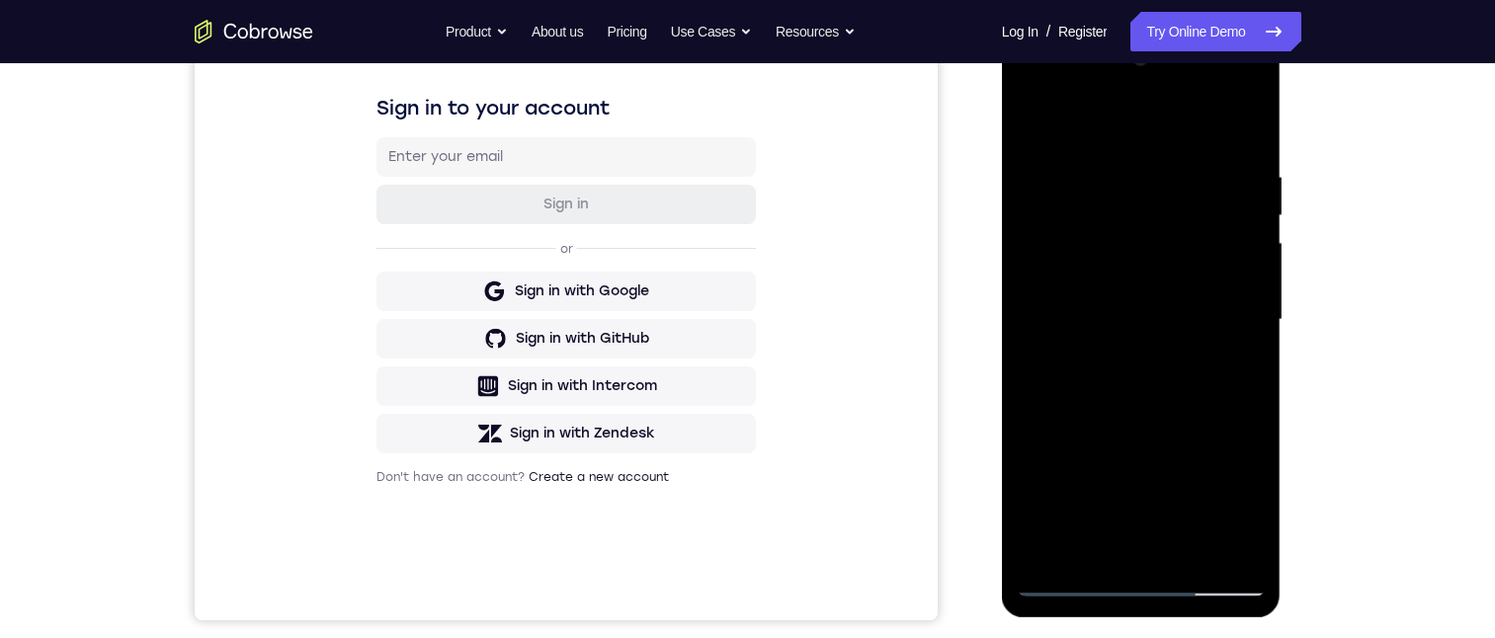
click at [1238, 352] on div at bounding box center [1141, 319] width 249 height 553
click at [1089, 543] on div at bounding box center [1141, 319] width 249 height 553
click at [1023, 429] on div at bounding box center [1141, 319] width 249 height 553
click at [1243, 355] on div at bounding box center [1141, 319] width 249 height 553
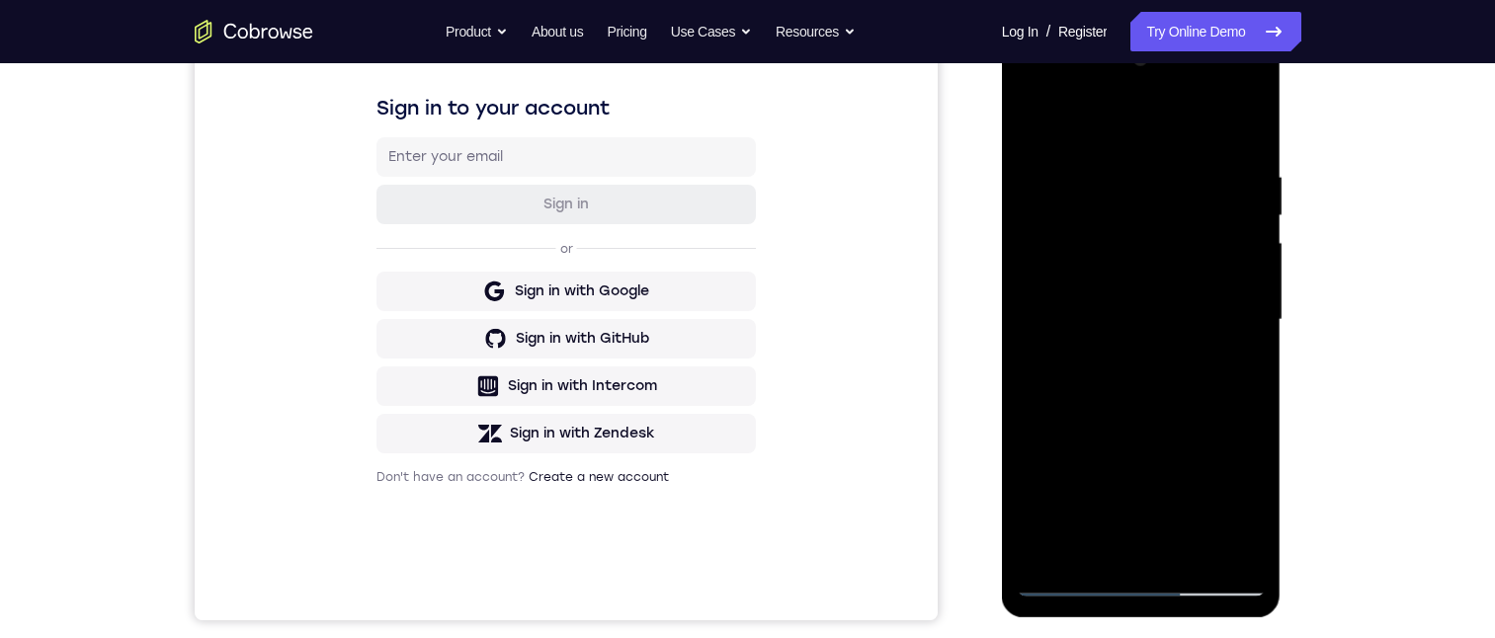
click at [1029, 119] on div at bounding box center [1141, 319] width 249 height 553
click at [1177, 483] on div at bounding box center [1141, 319] width 249 height 553
click at [1229, 368] on div at bounding box center [1141, 319] width 249 height 553
click at [1029, 122] on div at bounding box center [1141, 319] width 249 height 553
drag, startPoint x: 1204, startPoint y: 482, endPoint x: 1223, endPoint y: 391, distance: 93.0
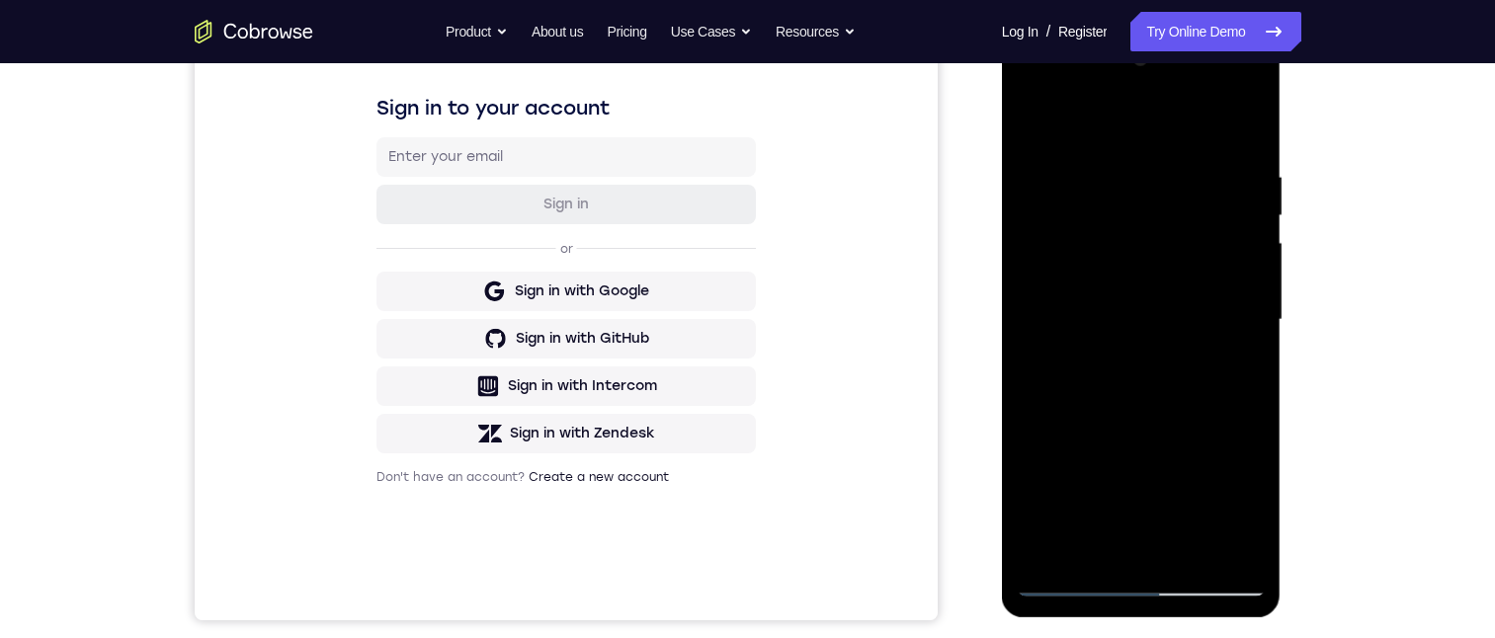
click at [1223, 391] on div at bounding box center [1141, 319] width 249 height 553
drag, startPoint x: 1204, startPoint y: 386, endPoint x: 1210, endPoint y: 588, distance: 201.7
click at [1210, 588] on div at bounding box center [1141, 319] width 249 height 553
drag, startPoint x: 1204, startPoint y: 385, endPoint x: 1189, endPoint y: 483, distance: 99.0
click at [1207, 515] on div at bounding box center [1141, 319] width 249 height 553
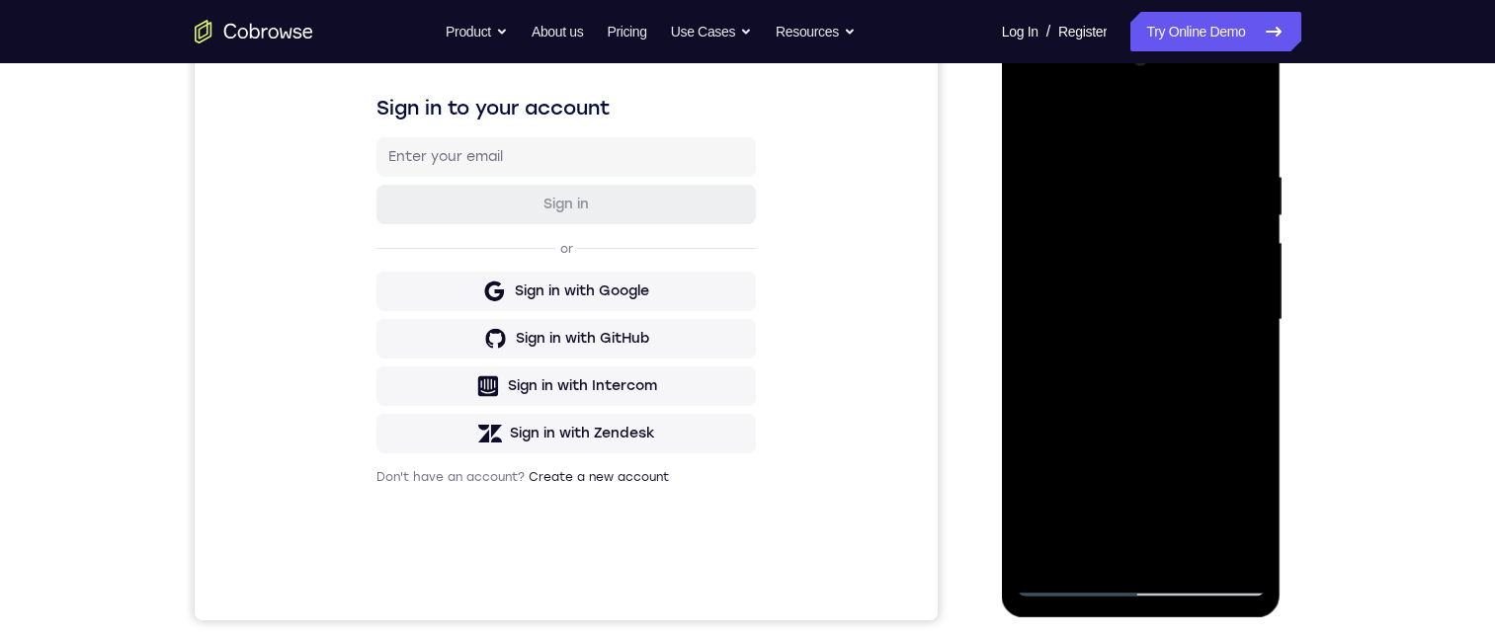
click at [1039, 116] on div at bounding box center [1141, 319] width 249 height 553
click at [1046, 161] on div at bounding box center [1141, 319] width 249 height 553
click at [1113, 152] on div at bounding box center [1141, 319] width 249 height 553
